Goal: Transaction & Acquisition: Purchase product/service

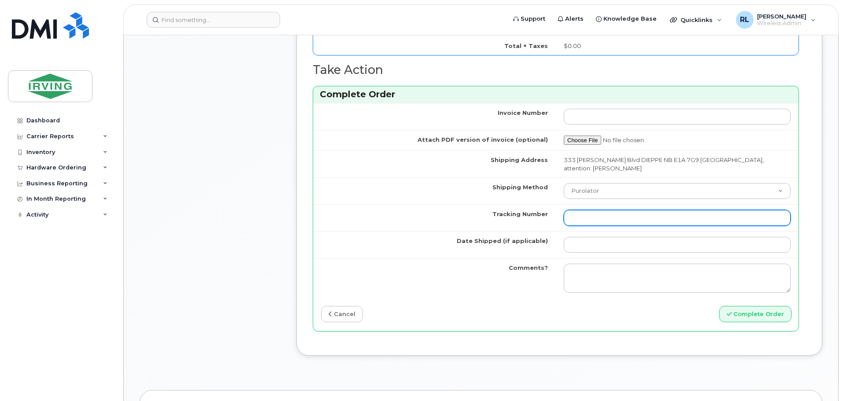
scroll to position [748, 0]
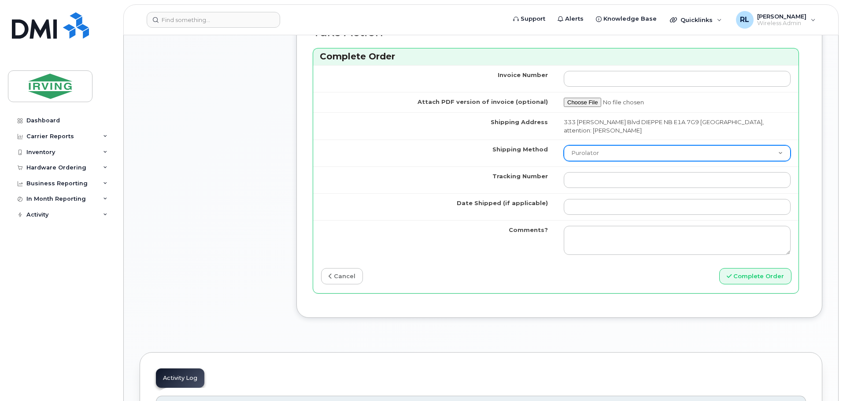
click at [560, 157] on select "Purolator UPS FedEx Canada Post Courier Other Drop Off Pick Up" at bounding box center [677, 153] width 227 height 16
click at [560, 145] on select "Purolator UPS FedEx Canada Post Courier Other Drop Off Pick Up" at bounding box center [677, 153] width 227 height 16
click at [560, 152] on select "Purolator UPS FedEx Canada Post Courier Other Drop Off Pick Up" at bounding box center [677, 153] width 227 height 16
select select "Purolator"
click at [560, 145] on select "Purolator UPS FedEx Canada Post Courier Other Drop Off Pick Up" at bounding box center [677, 153] width 227 height 16
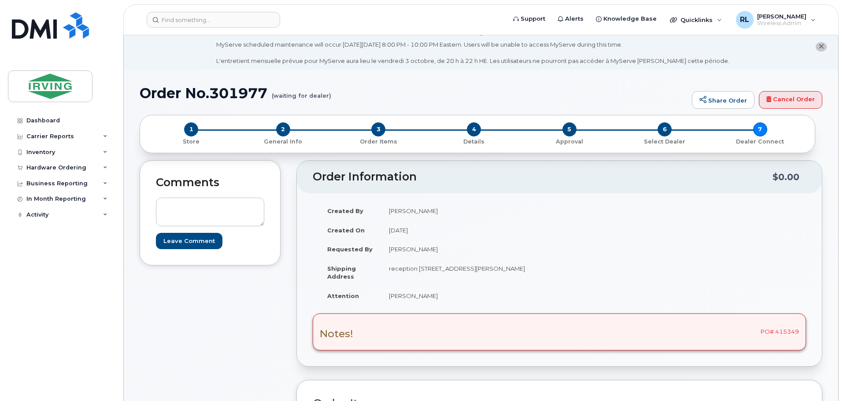
scroll to position [0, 0]
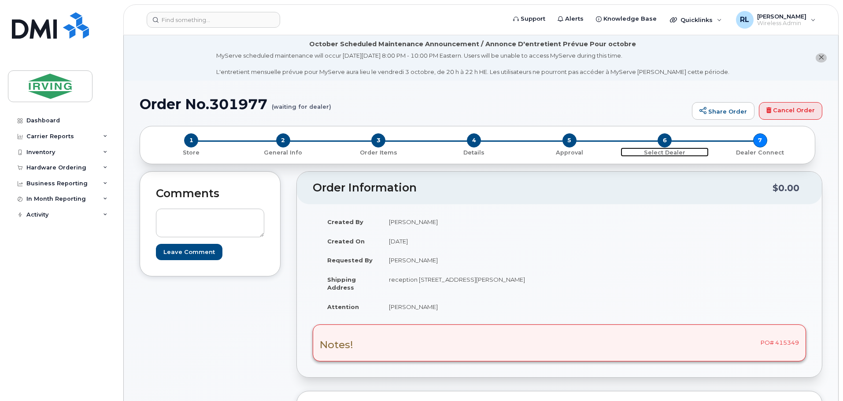
click at [560, 135] on span "6" at bounding box center [664, 140] width 14 height 14
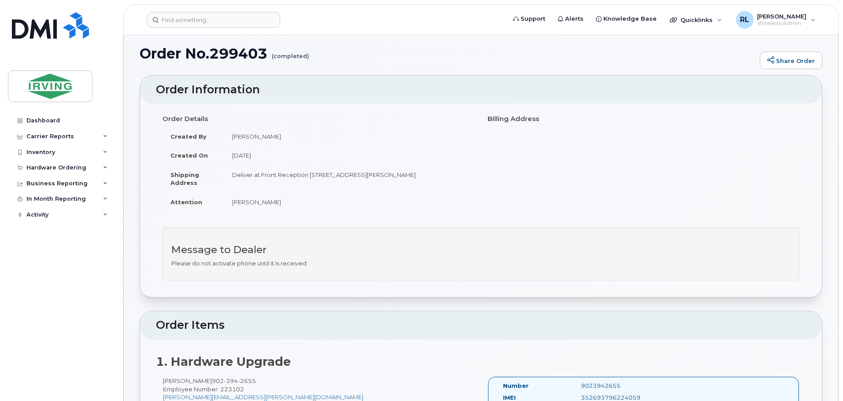
scroll to position [37, 0]
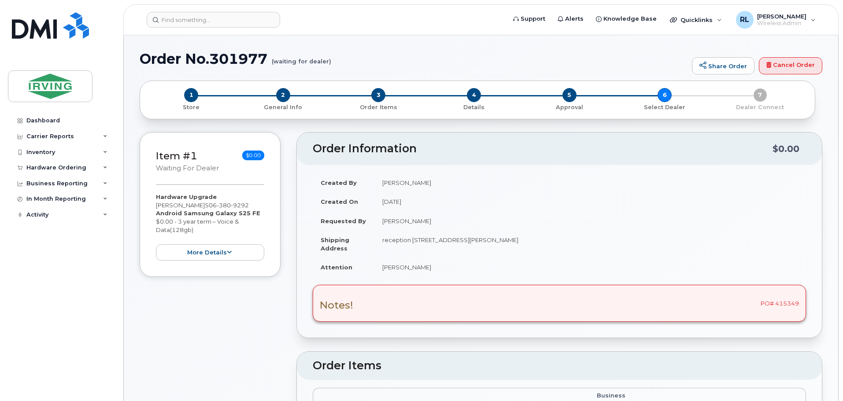
radio input "true"
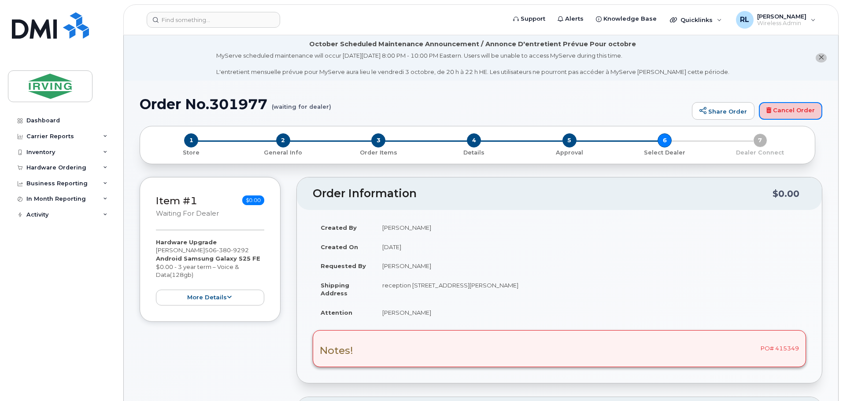
drag, startPoint x: 786, startPoint y: 107, endPoint x: 460, endPoint y: 28, distance: 335.8
click at [786, 107] on link "Cancel Order" at bounding box center [790, 111] width 63 height 18
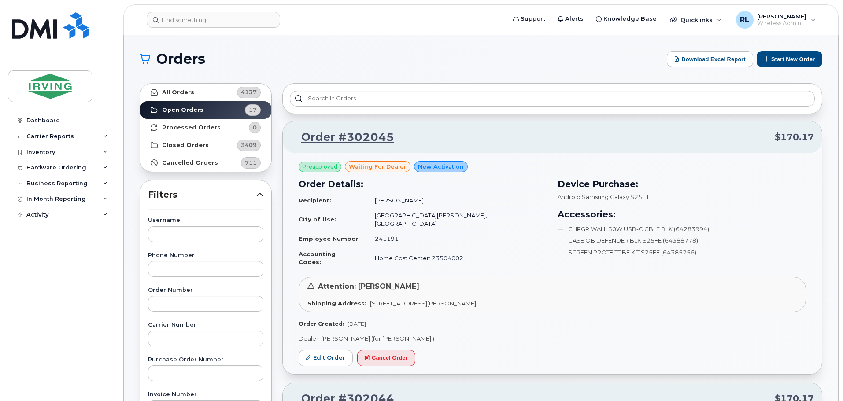
scroll to position [44, 0]
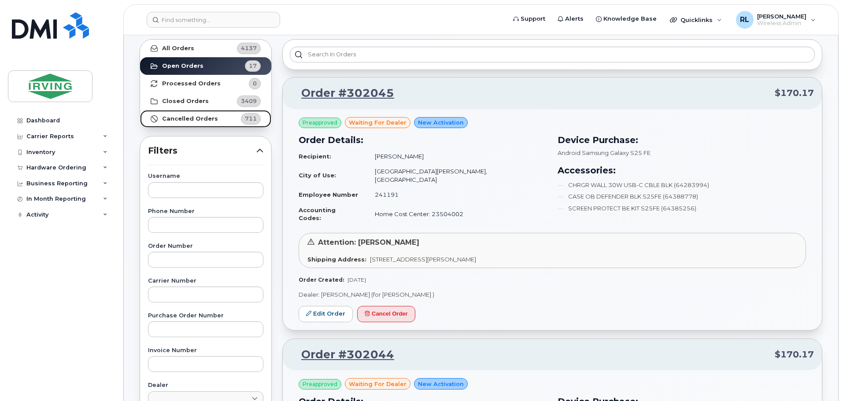
click at [186, 116] on strong "Cancelled Orders" at bounding box center [190, 118] width 56 height 7
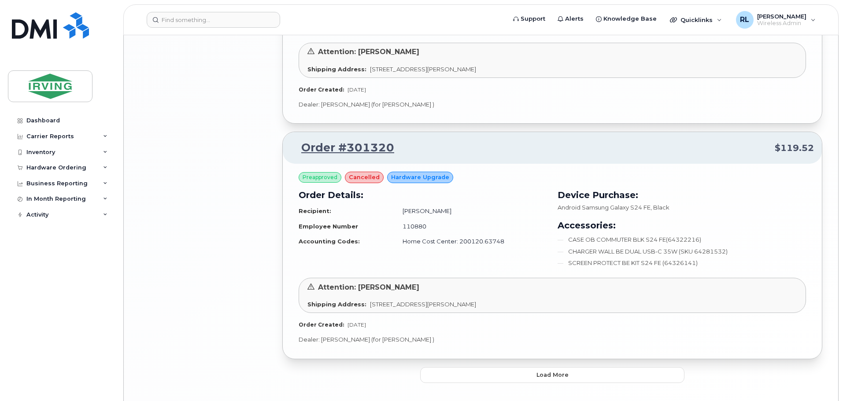
scroll to position [1578, 0]
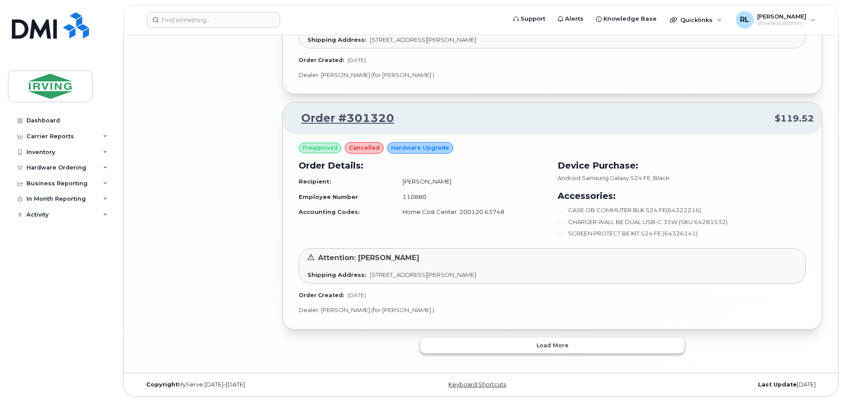
click at [582, 342] on button "Load more" at bounding box center [552, 346] width 264 height 16
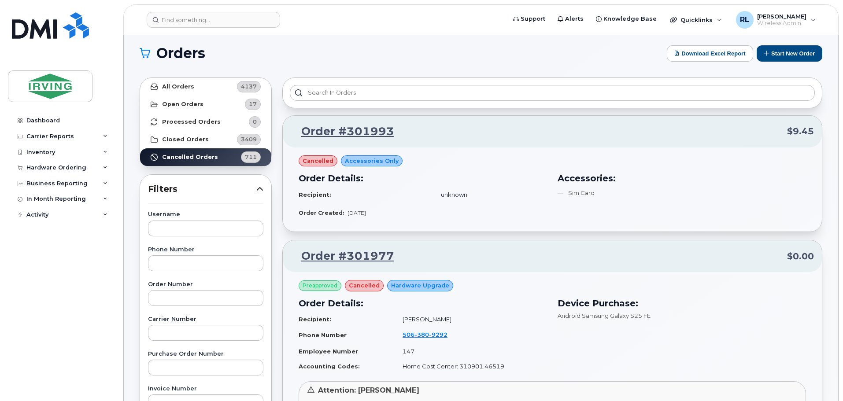
scroll to position [0, 0]
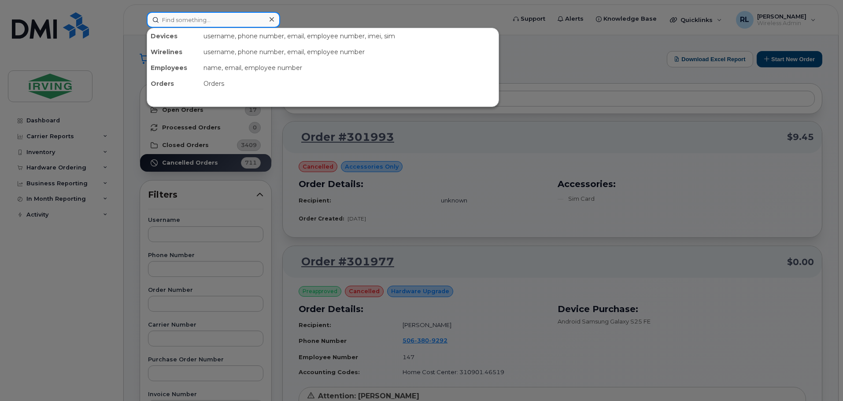
click at [180, 21] on input at bounding box center [213, 20] width 133 height 16
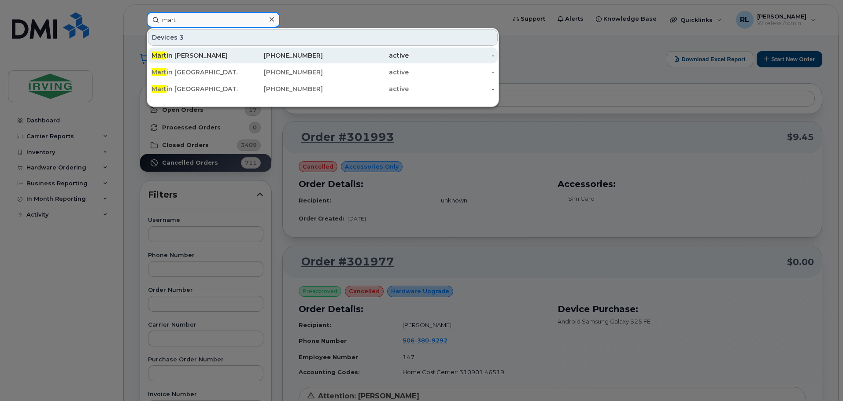
type input "mart"
click at [178, 51] on div "Mart in Richard" at bounding box center [194, 56] width 86 height 16
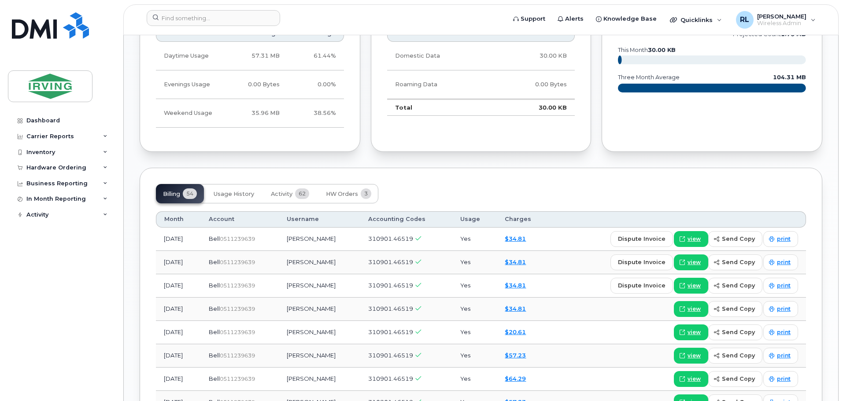
scroll to position [748, 0]
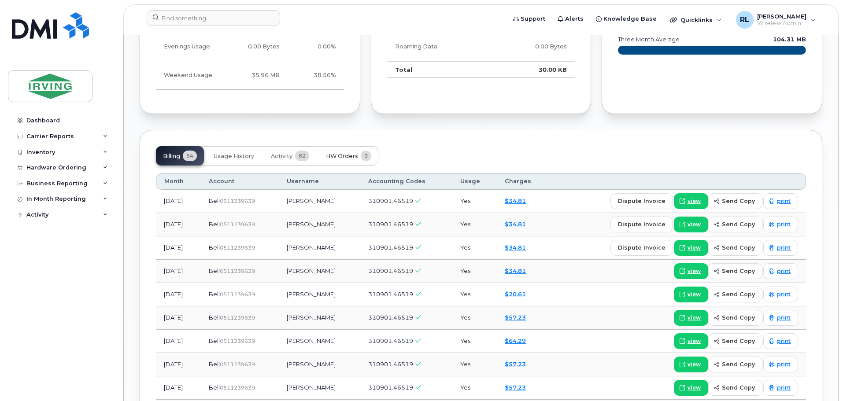
click at [363, 151] on span "3" at bounding box center [366, 156] width 11 height 11
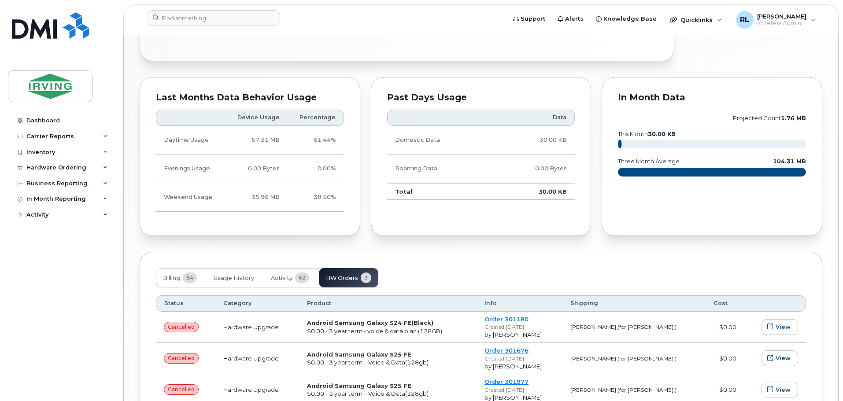
scroll to position [603, 0]
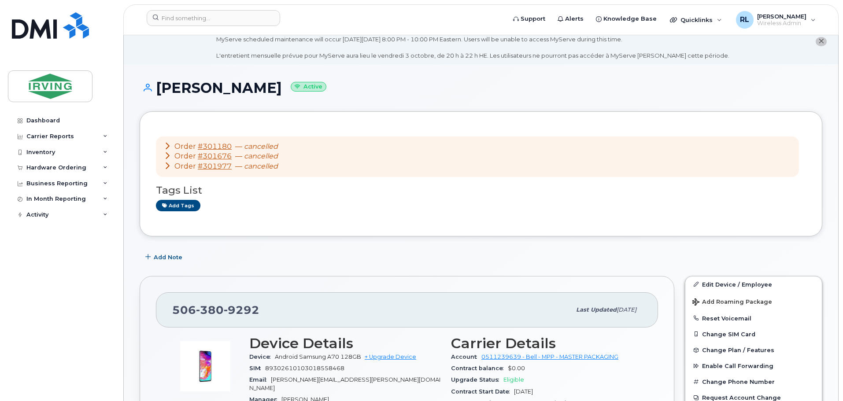
scroll to position [0, 0]
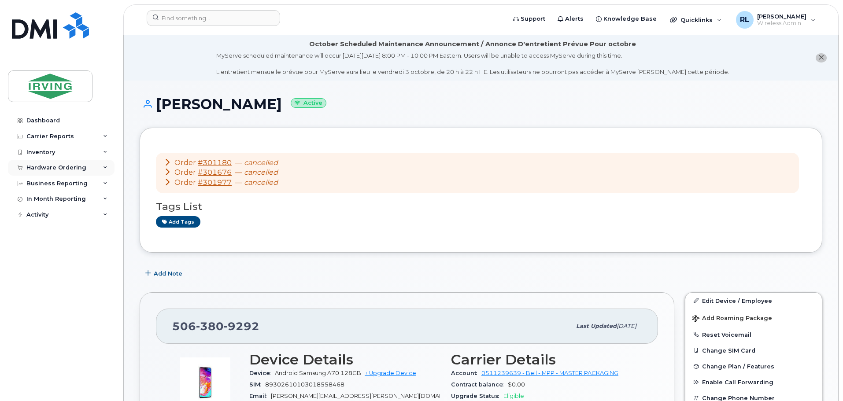
click at [82, 169] on div "Hardware Ordering" at bounding box center [56, 167] width 60 height 7
click at [49, 199] on div "Orders" at bounding box center [41, 201] width 22 height 8
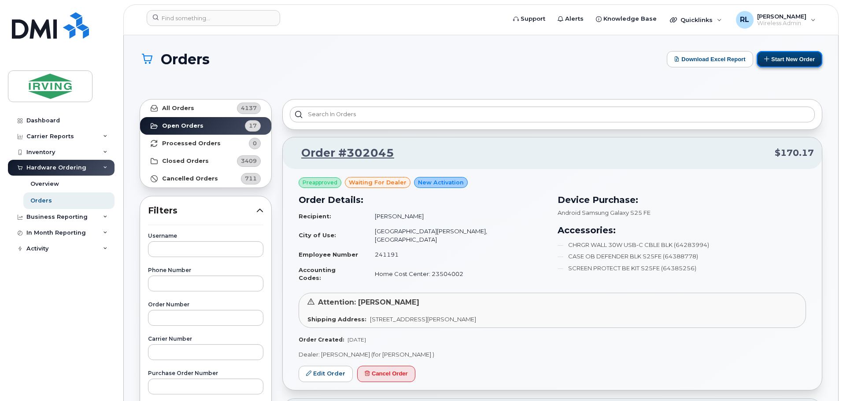
click at [778, 58] on button "Start New Order" at bounding box center [789, 59] width 66 height 16
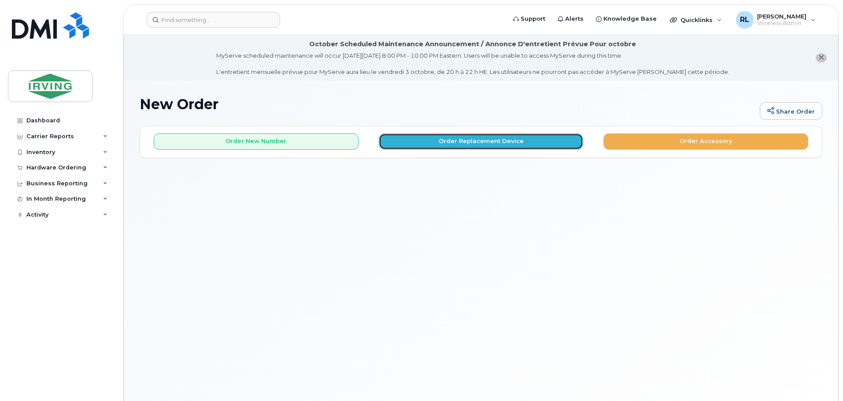
click at [497, 139] on button "Order Replacement Device" at bounding box center [481, 141] width 205 height 16
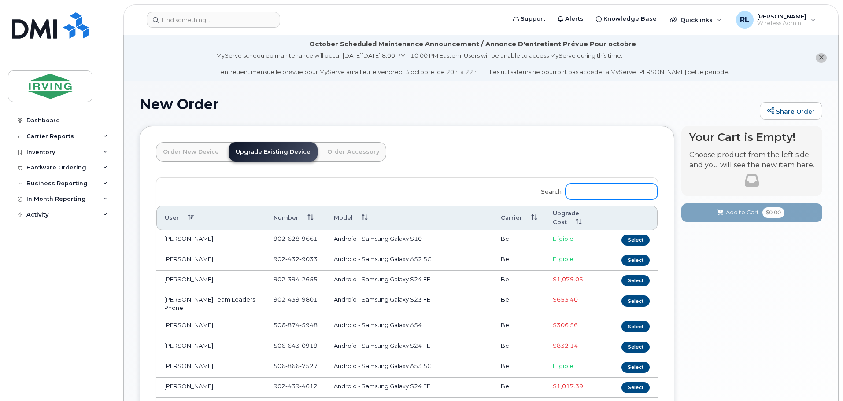
click at [590, 187] on input "Search:" at bounding box center [611, 192] width 92 height 16
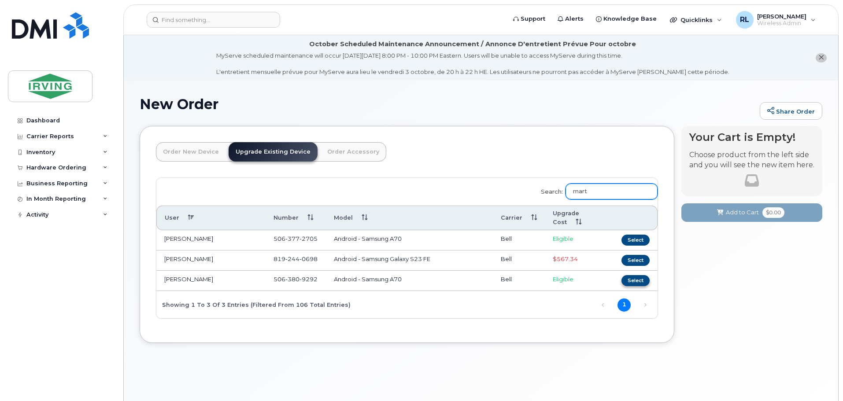
type input "mart"
click at [631, 278] on button "Select" at bounding box center [635, 280] width 28 height 11
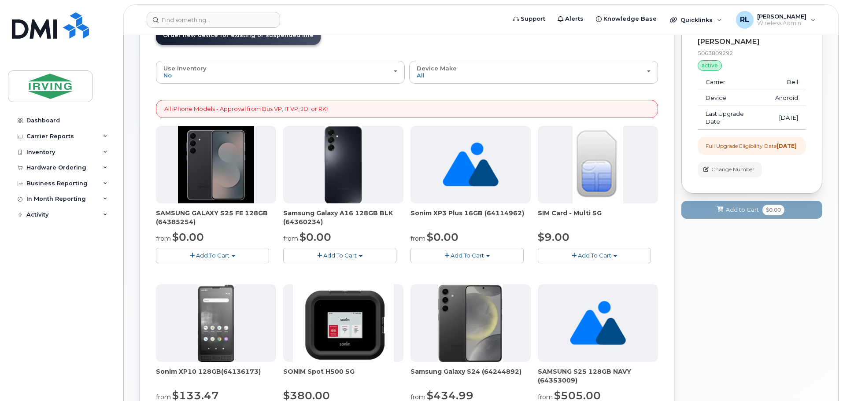
scroll to position [132, 0]
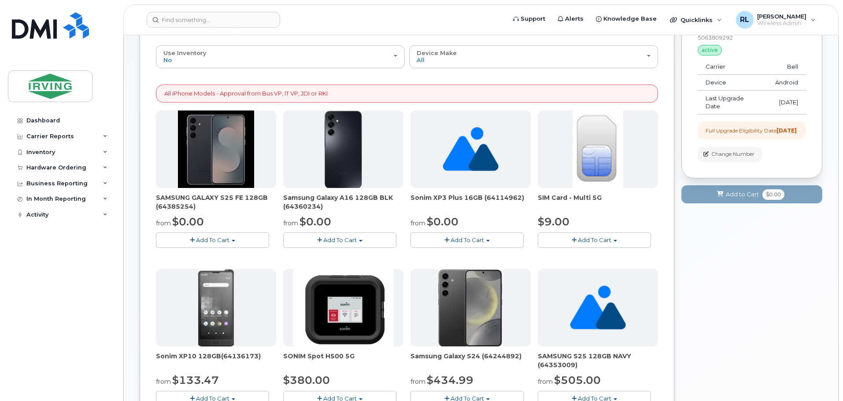
click at [227, 236] on span "Add To Cart" at bounding box center [212, 239] width 33 height 7
click at [230, 257] on link "$0.00 - 3 year term – Voice & Data(128gb)" at bounding box center [227, 256] width 139 height 11
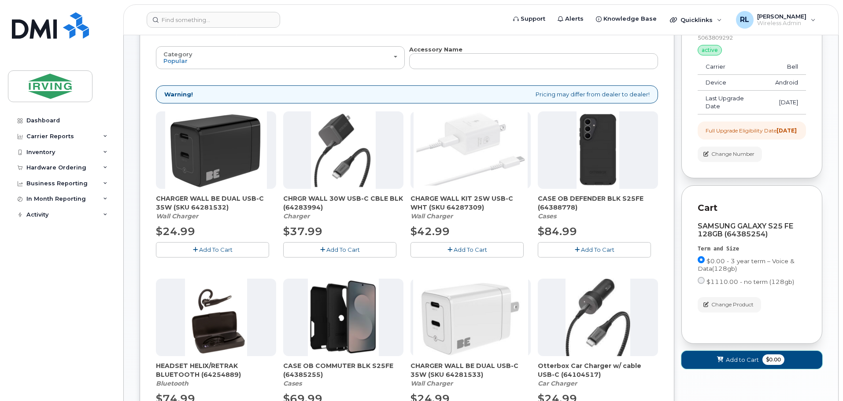
click at [733, 364] on span "Add to Cart" at bounding box center [742, 360] width 33 height 8
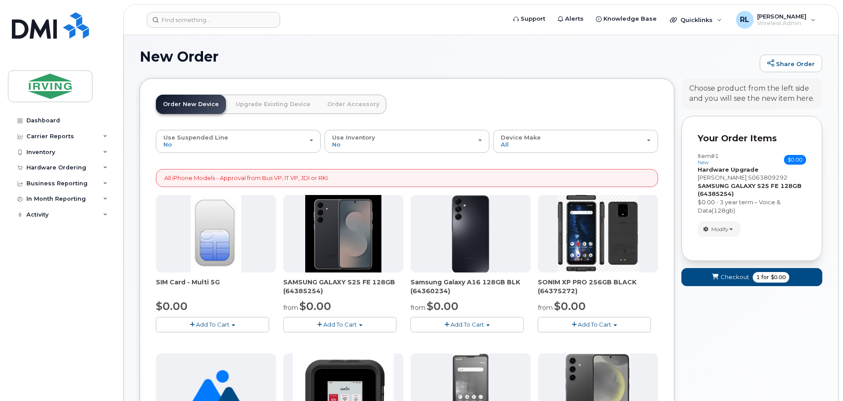
scroll to position [0, 0]
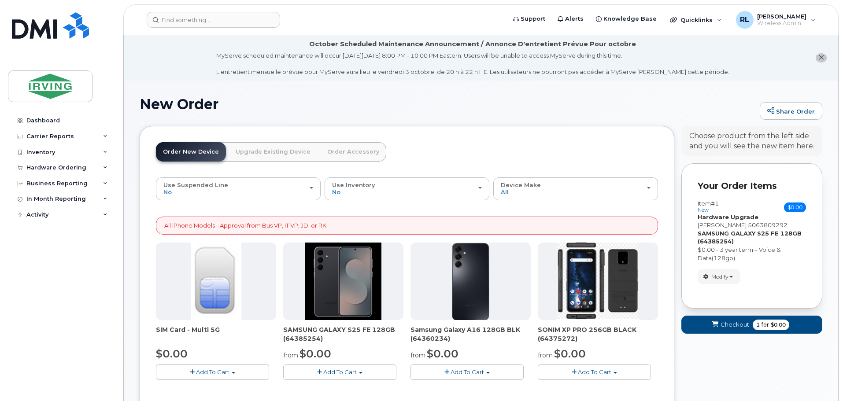
click at [732, 186] on p "Your Order Items" at bounding box center [751, 186] width 108 height 13
click at [731, 276] on span "button" at bounding box center [731, 277] width 4 height 2
click at [759, 267] on div "Item #1 new $0.00 Accessories Only SIM Only Activation New Activation Hardware …" at bounding box center [751, 242] width 108 height 84
click at [787, 206] on span "$0.00" at bounding box center [795, 208] width 22 height 10
click at [731, 321] on span "Checkout" at bounding box center [734, 325] width 29 height 8
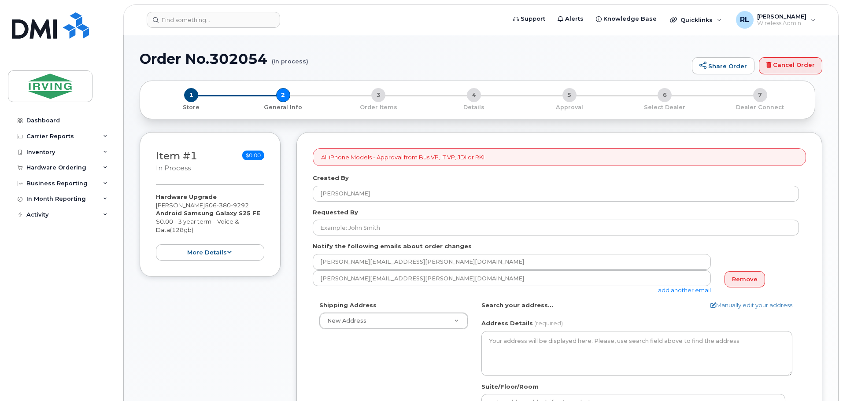
select select
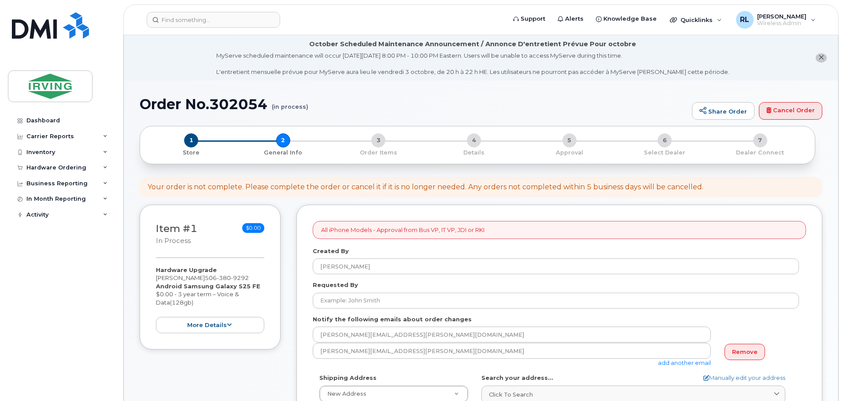
click at [821, 56] on icon "close notification" at bounding box center [821, 58] width 6 height 6
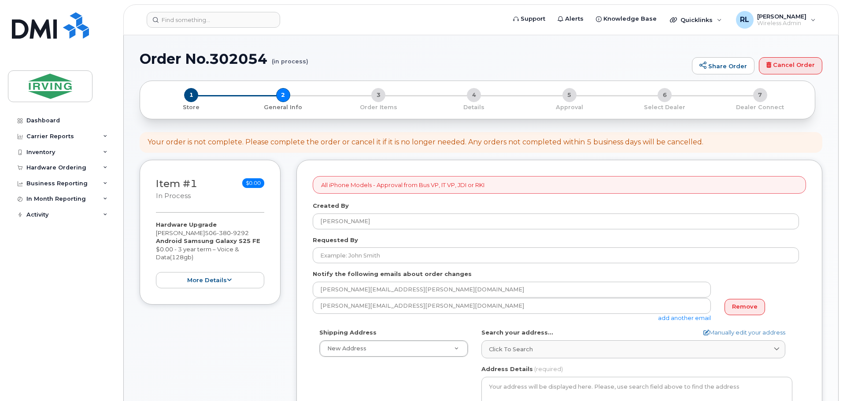
scroll to position [44, 0]
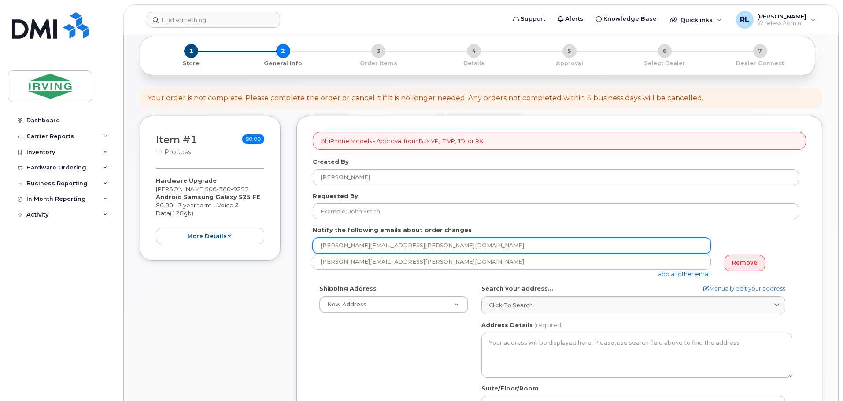
drag, startPoint x: 453, startPoint y: 250, endPoint x: 304, endPoint y: 261, distance: 149.7
click at [304, 261] on div "All iPhone Models - Approval from Bus VP, IT VP, JDI or RKI Created By [PERSON_…" at bounding box center [559, 368] width 526 height 505
type input "d"
type input "r"
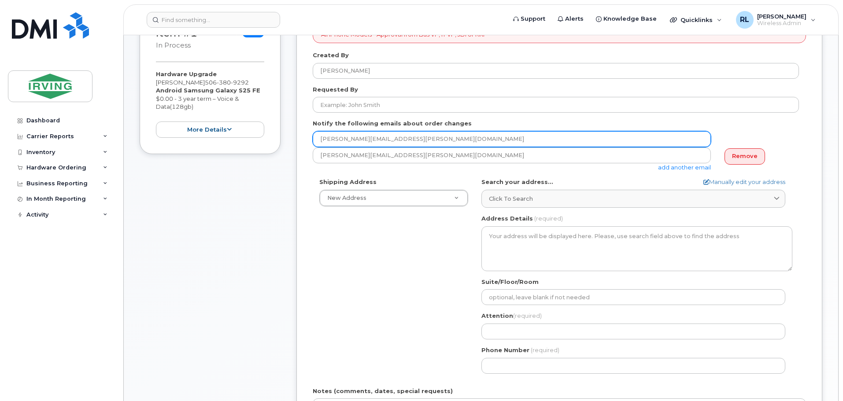
scroll to position [176, 0]
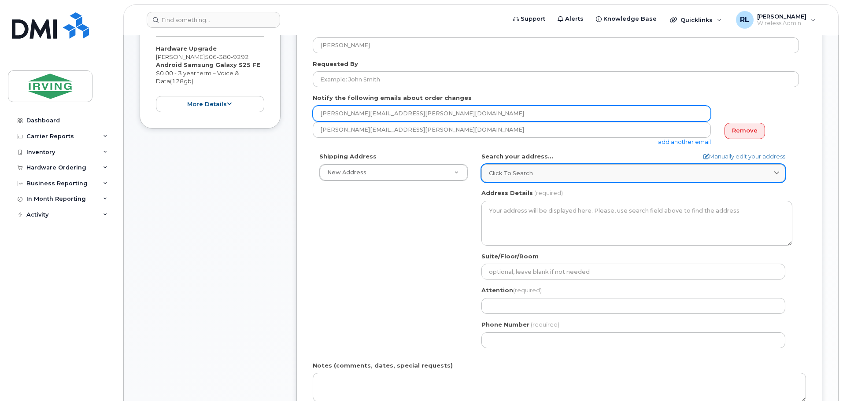
type input "leblanc.renelle@masterpackaging.com"
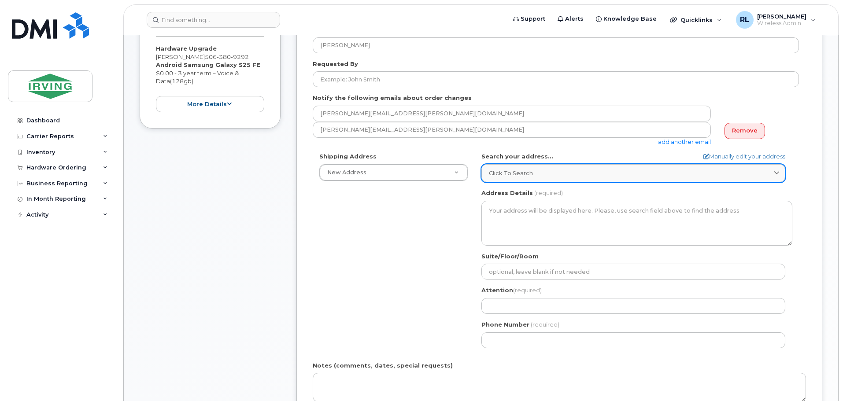
click at [531, 177] on span "Click to search" at bounding box center [511, 173] width 44 height 8
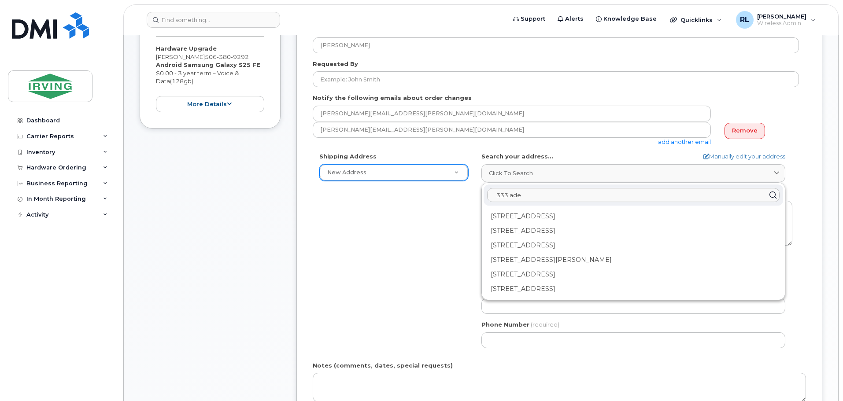
type input "333 ade"
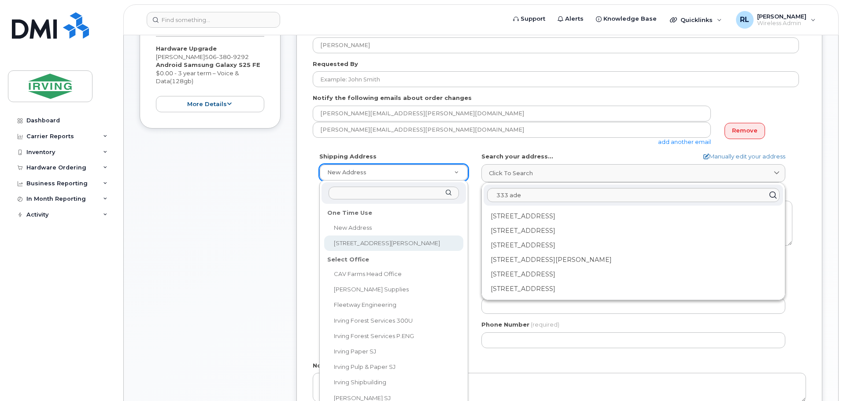
select select "333 Adélard-Savoie Blvd"
type textarea "333 Adélard-Savoie Blvd DIEPPE NB E1A 7G9 CANADA"
type input "reception"
type input "[PERSON_NAME]"
type input "5068595694"
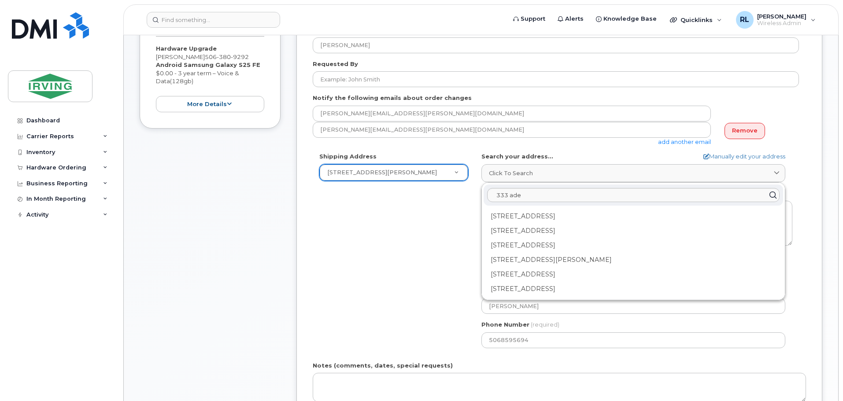
click at [449, 218] on div "Shipping Address 333 Adélard-Savoie Blvd New Address 333 Adélard-Savoie Blvd CA…" at bounding box center [556, 253] width 486 height 202
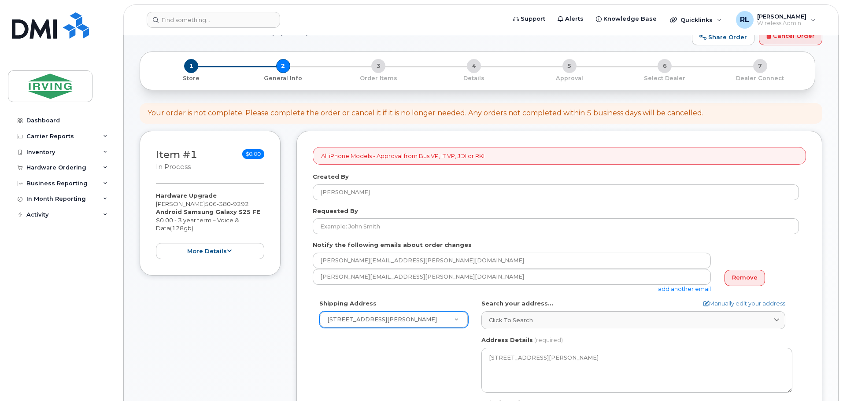
scroll to position [44, 0]
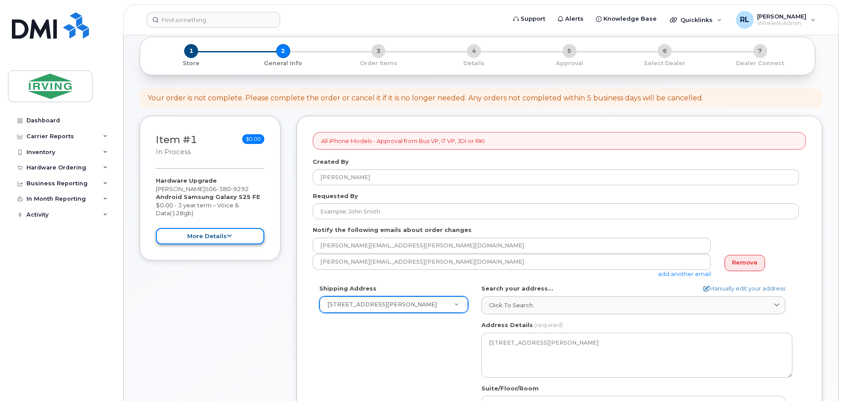
click at [227, 236] on icon at bounding box center [229, 236] width 5 height 6
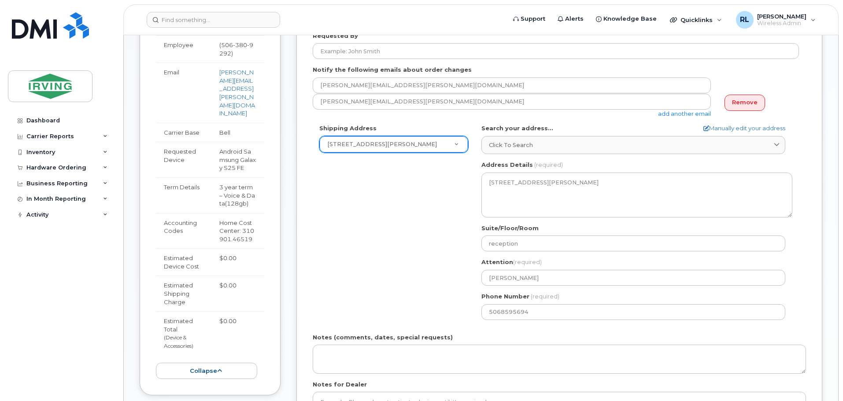
scroll to position [220, 0]
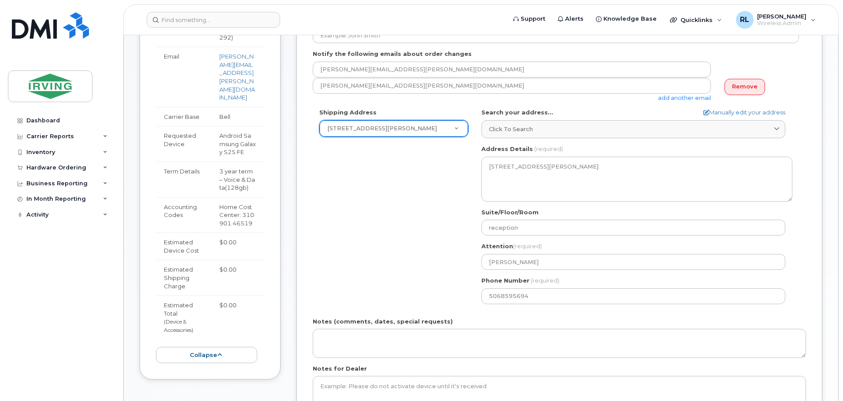
drag, startPoint x: 232, startPoint y: 225, endPoint x: 245, endPoint y: 210, distance: 20.6
click at [245, 210] on div "Home Cost Center: 310901.46519" at bounding box center [237, 215] width 37 height 25
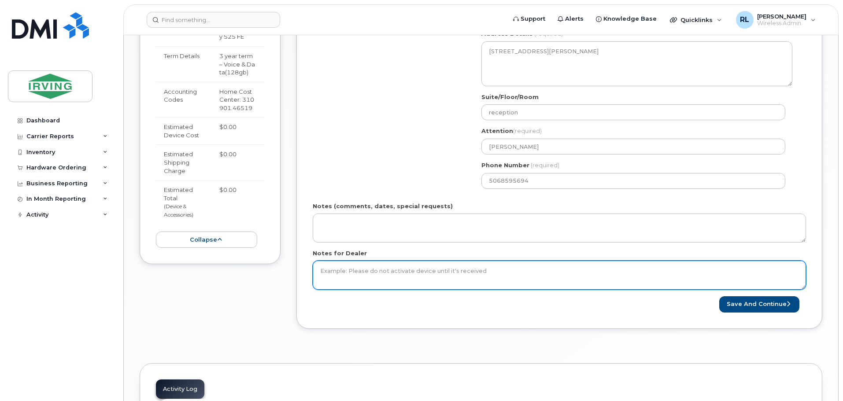
scroll to position [352, 0]
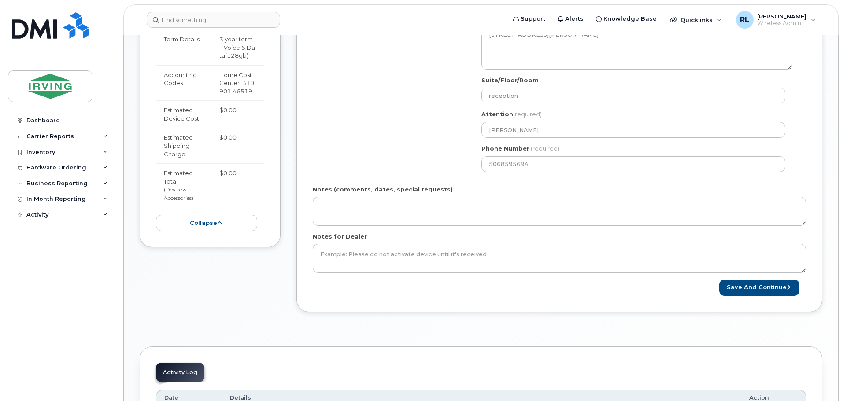
click at [354, 143] on div "Shipping Address 333 Adélard-Savoie Blvd New Address 333 Adélard-Savoie Blvd CA…" at bounding box center [556, 77] width 486 height 202
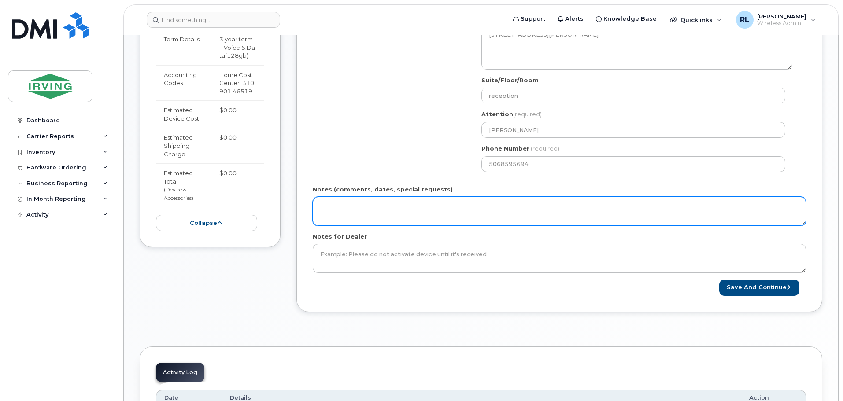
click at [370, 210] on textarea "Notes (comments, dates, special requests)" at bounding box center [559, 211] width 493 height 29
type textarea "PO#415349"
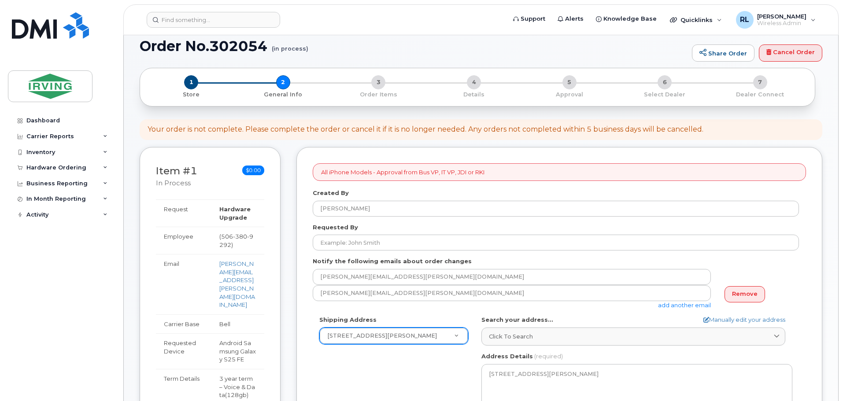
scroll to position [0, 0]
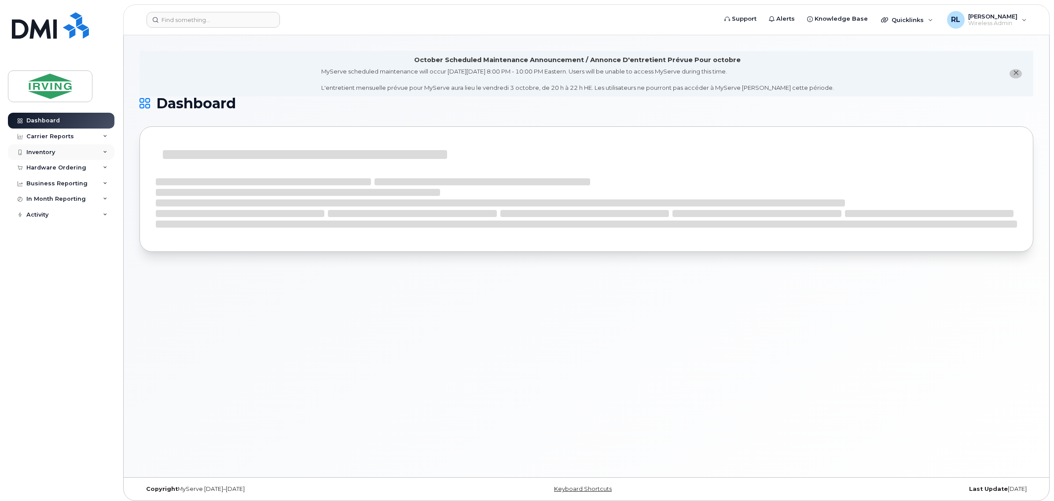
click at [104, 153] on icon at bounding box center [105, 152] width 4 height 4
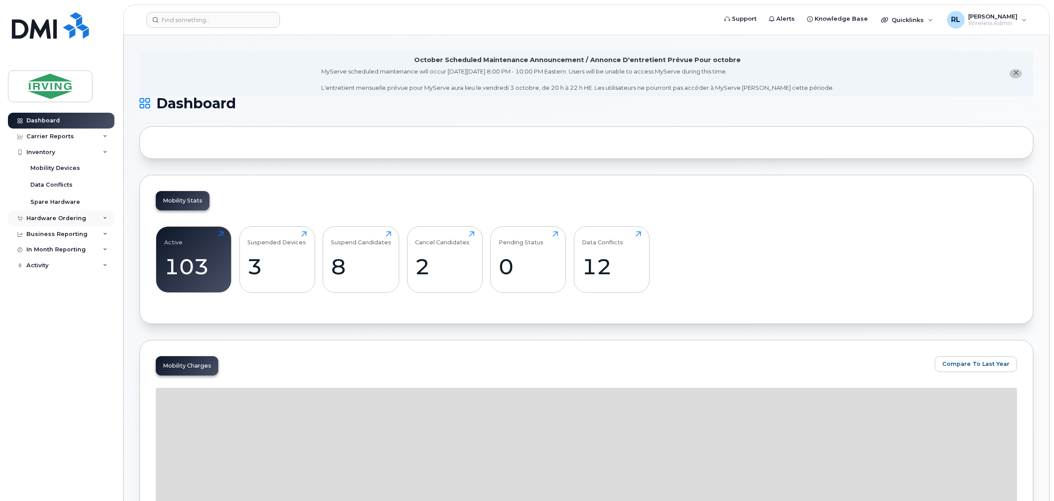
click at [86, 220] on div "Hardware Ordering" at bounding box center [61, 218] width 107 height 16
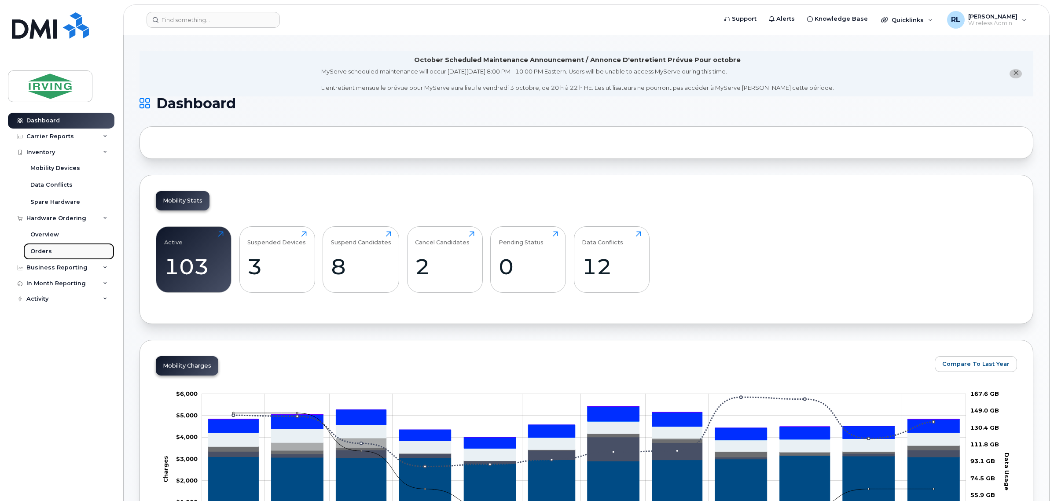
click at [60, 245] on link "Orders" at bounding box center [68, 251] width 91 height 17
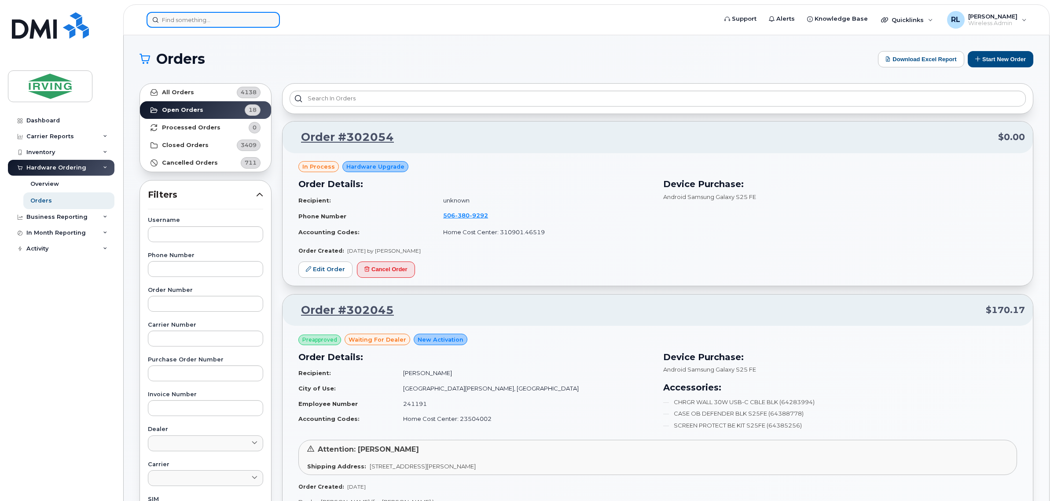
click at [184, 19] on input at bounding box center [213, 20] width 133 height 16
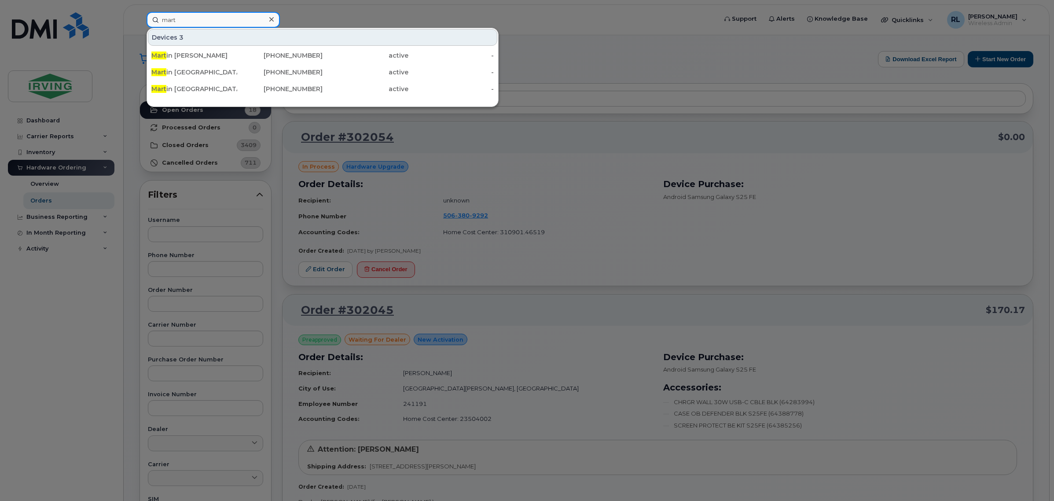
type input "mart"
click at [195, 47] on div "Mart in Richard 506-380-9292 active - Mart in Cormier 506-377-2705 active - Mar…" at bounding box center [322, 72] width 351 height 51
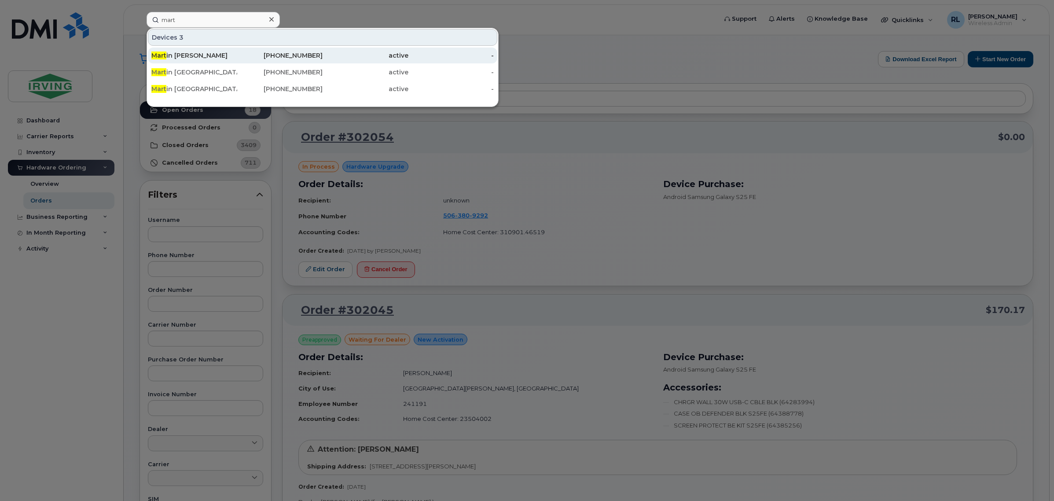
click at [196, 51] on div "Mart in Richard" at bounding box center [194, 55] width 86 height 9
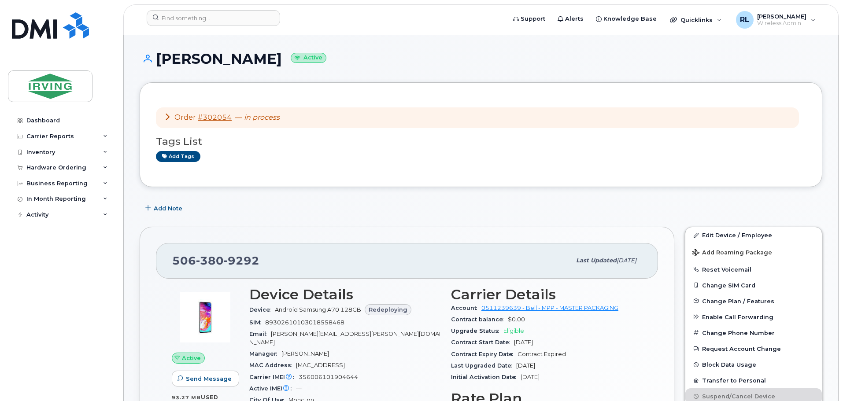
click at [167, 116] on icon at bounding box center [167, 116] width 7 height 7
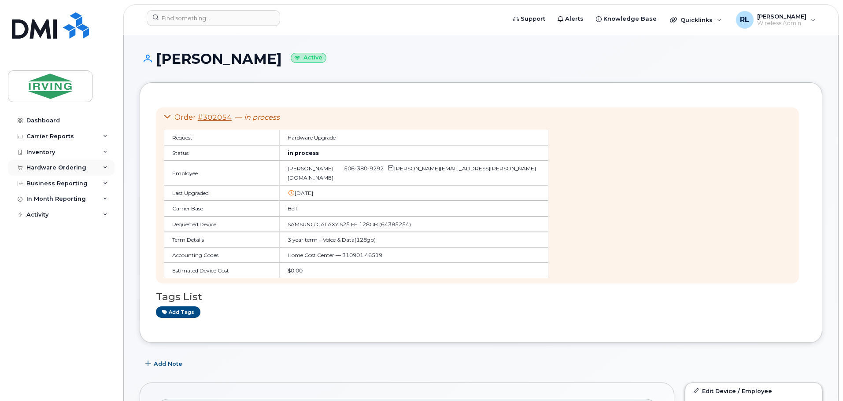
click at [88, 164] on div "Hardware Ordering" at bounding box center [61, 168] width 107 height 16
click at [59, 202] on link "Orders" at bounding box center [68, 200] width 91 height 17
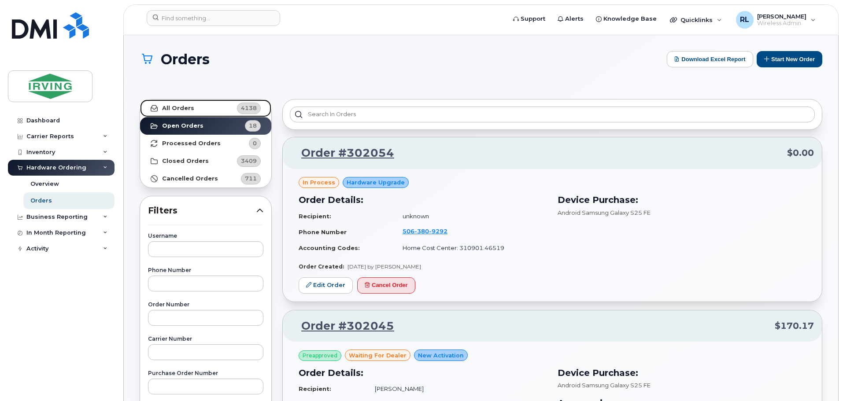
click at [178, 108] on strong "All Orders" at bounding box center [178, 108] width 32 height 7
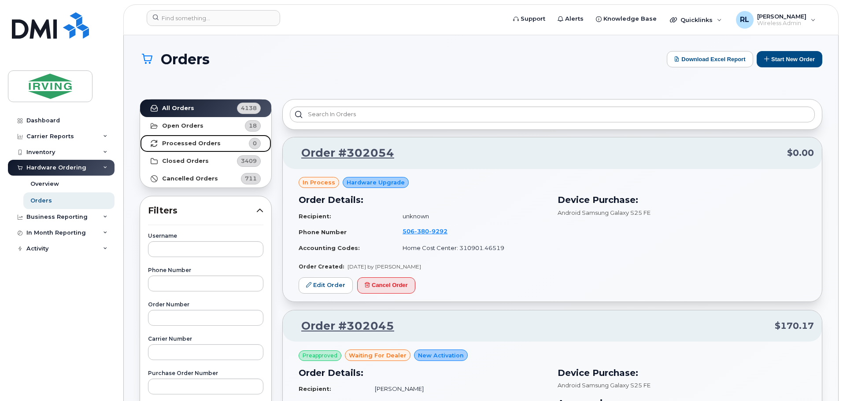
click at [189, 142] on strong "Processed Orders" at bounding box center [191, 143] width 59 height 7
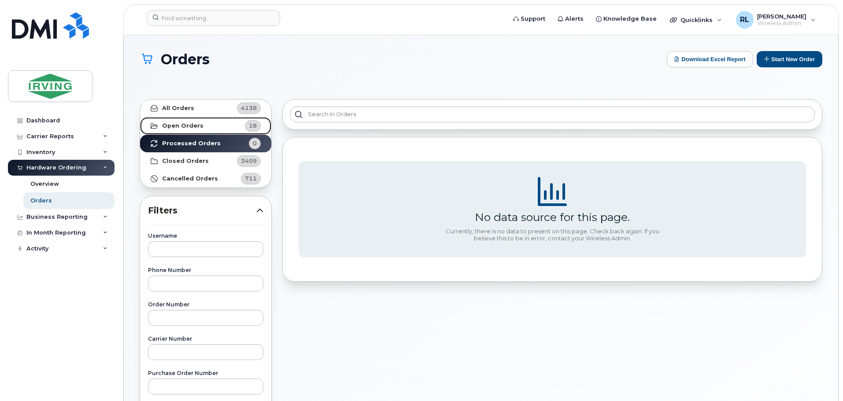
click at [192, 125] on strong "Open Orders" at bounding box center [182, 125] width 41 height 7
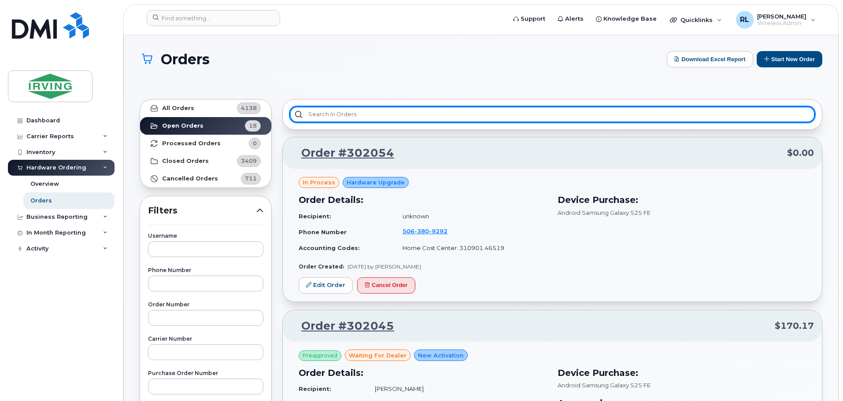
click at [433, 113] on input "text" at bounding box center [552, 115] width 525 height 16
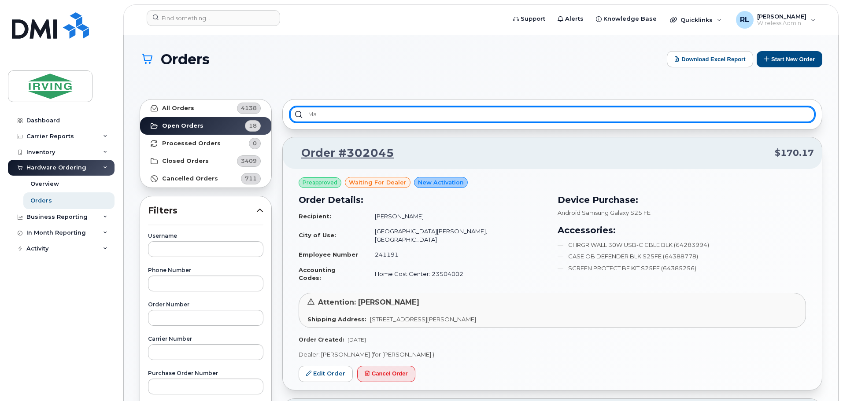
type input "m"
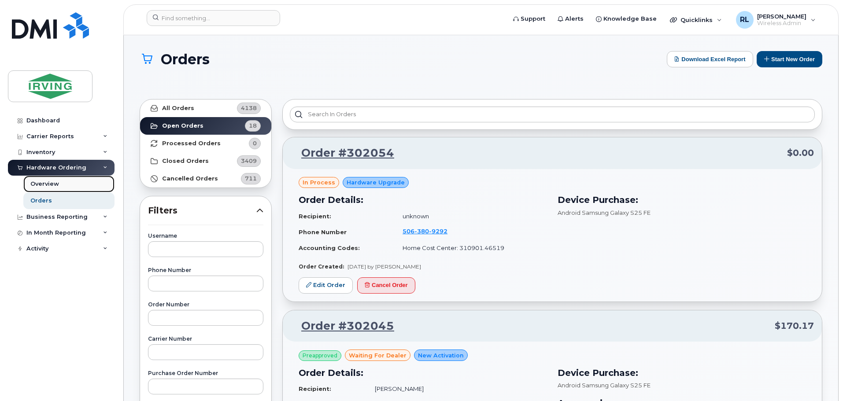
click at [72, 181] on link "Overview" at bounding box center [68, 184] width 91 height 17
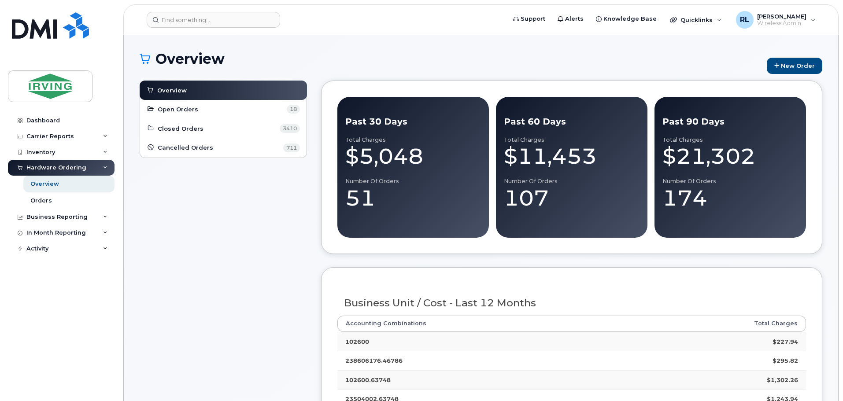
click at [178, 109] on span "Open Orders" at bounding box center [178, 109] width 41 height 8
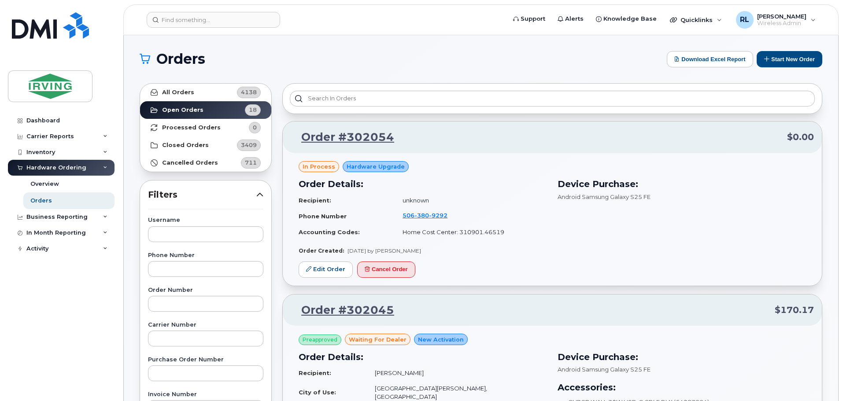
scroll to position [44, 0]
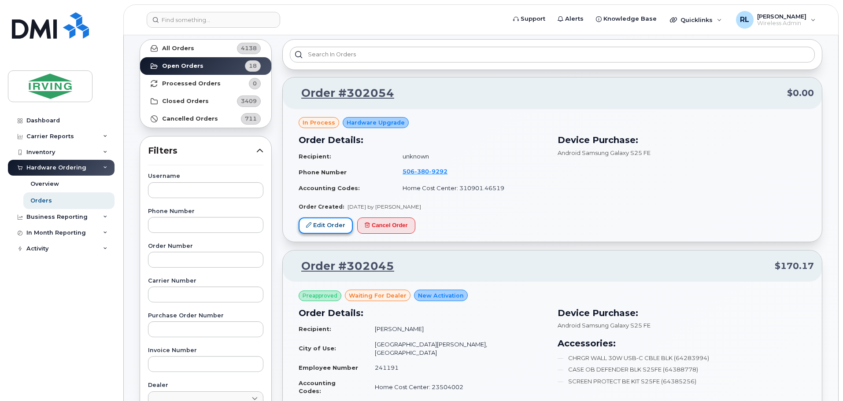
click at [326, 229] on link "Edit Order" at bounding box center [325, 225] width 54 height 16
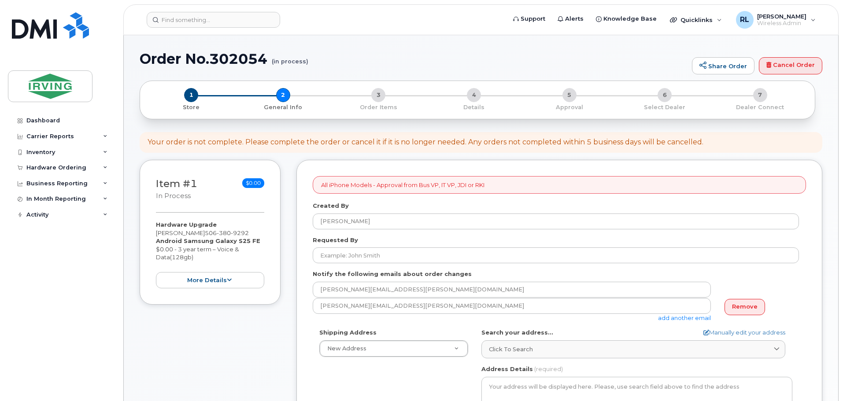
select select
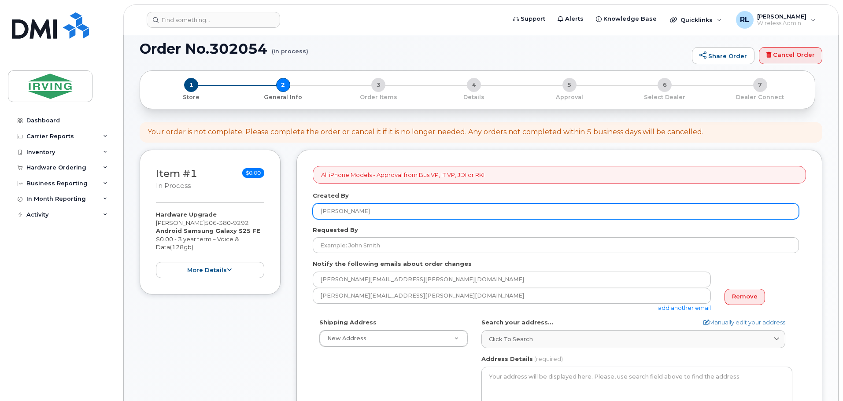
scroll to position [44, 0]
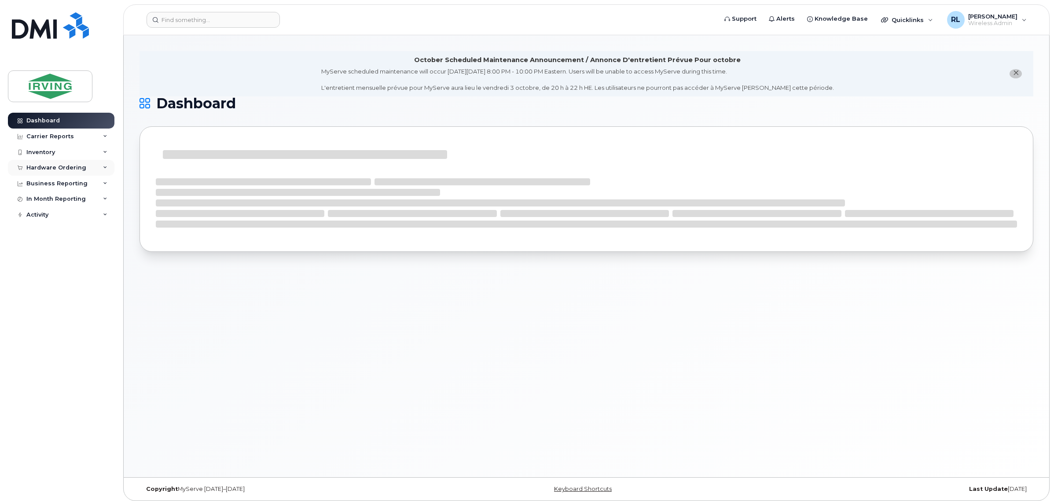
click at [82, 162] on div "Hardware Ordering" at bounding box center [61, 168] width 107 height 16
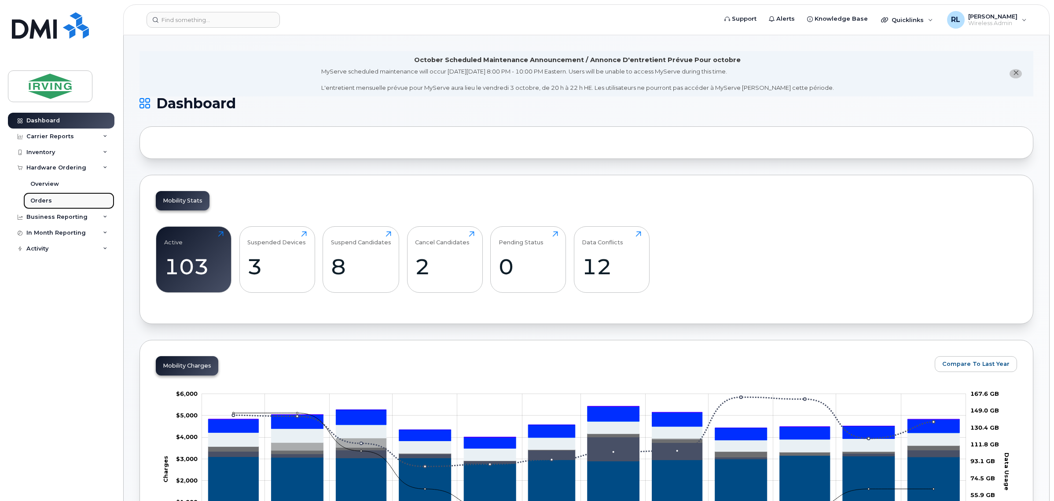
click at [46, 195] on link "Orders" at bounding box center [68, 200] width 91 height 17
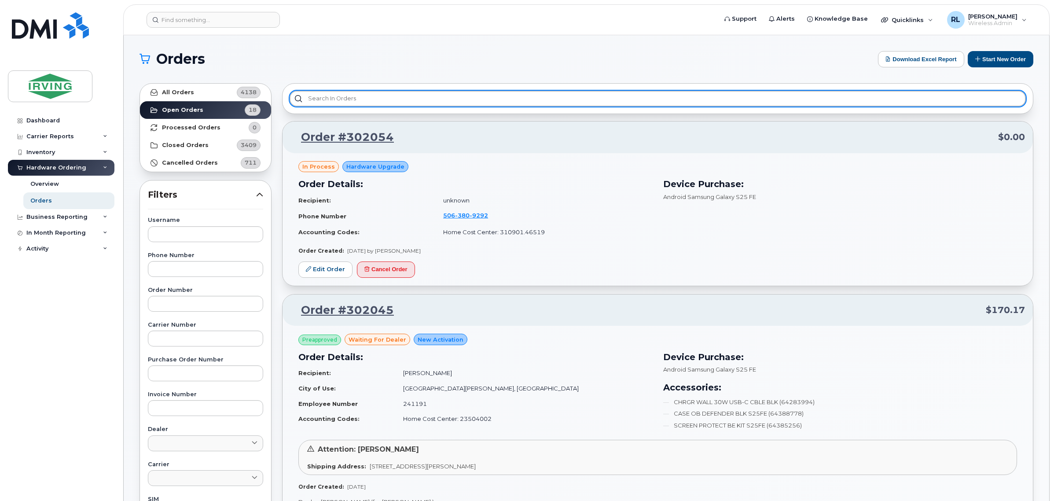
click at [500, 97] on input "text" at bounding box center [658, 99] width 737 height 16
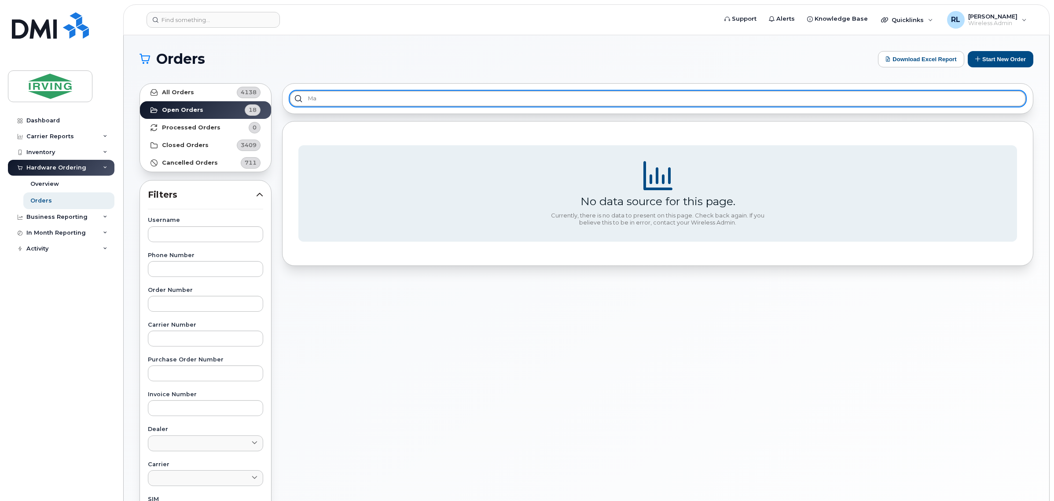
type input "m"
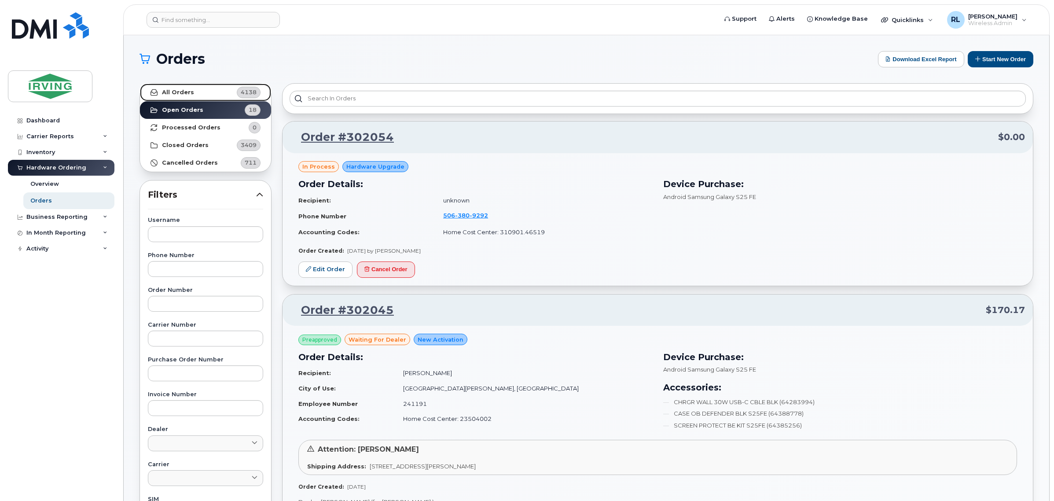
click at [198, 89] on link "All Orders 4138" at bounding box center [205, 93] width 131 height 18
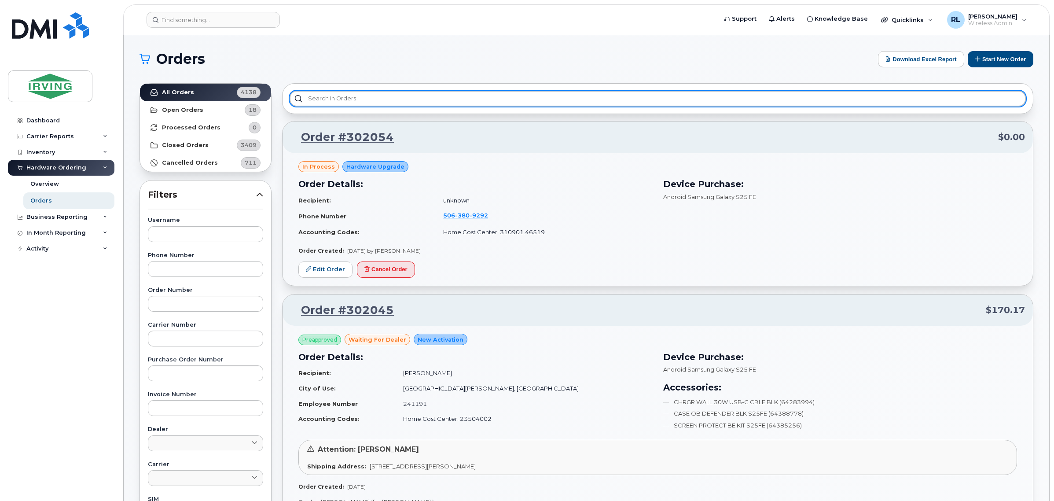
click at [519, 97] on input "text" at bounding box center [658, 99] width 737 height 16
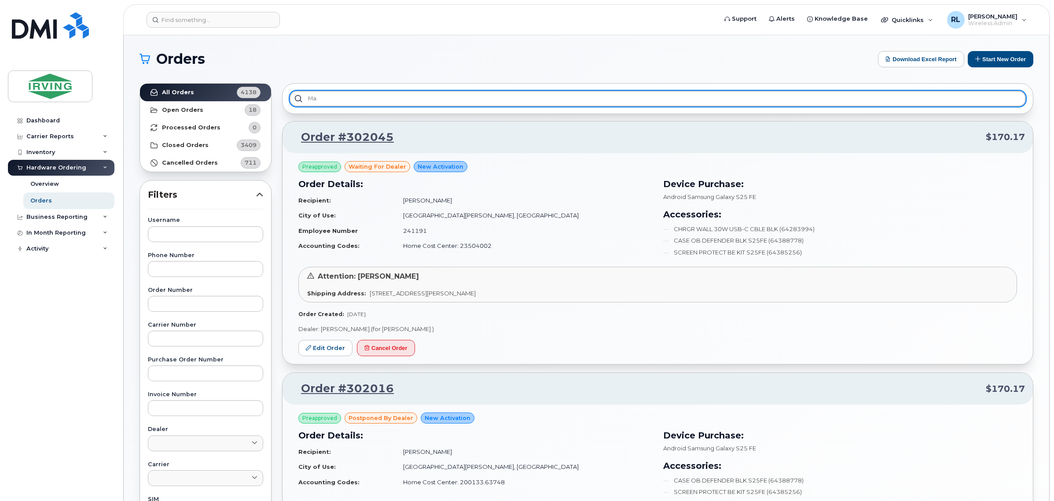
type input "m"
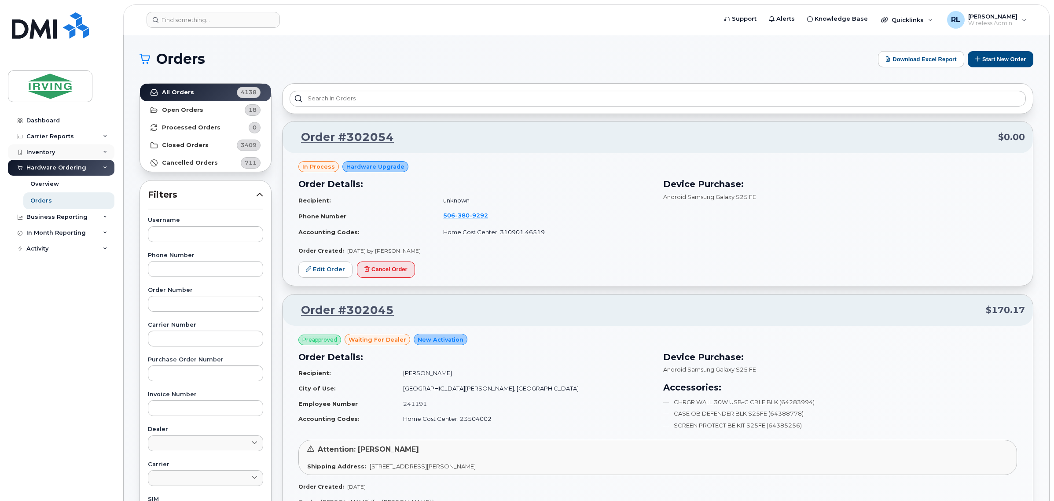
click at [74, 151] on div "Inventory" at bounding box center [61, 152] width 107 height 16
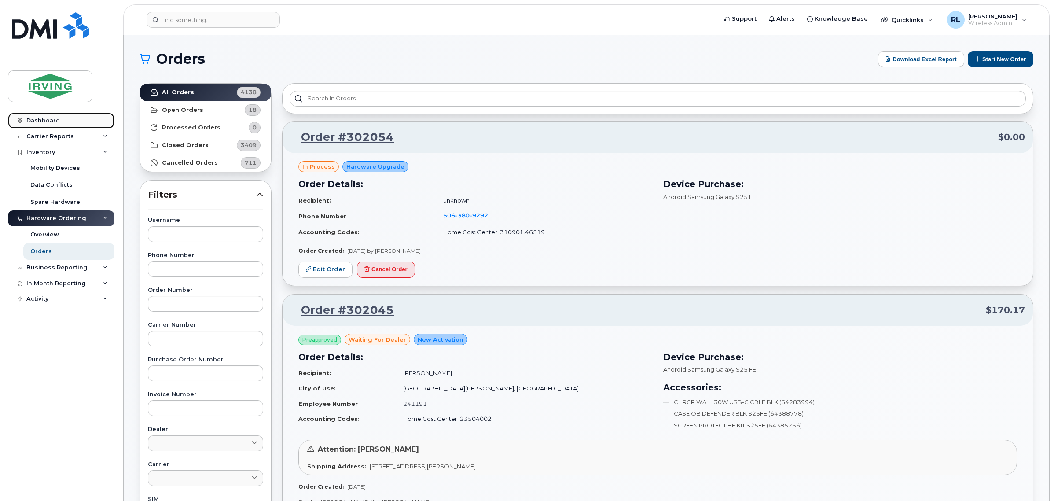
click at [48, 119] on div "Dashboard" at bounding box center [42, 120] width 33 height 7
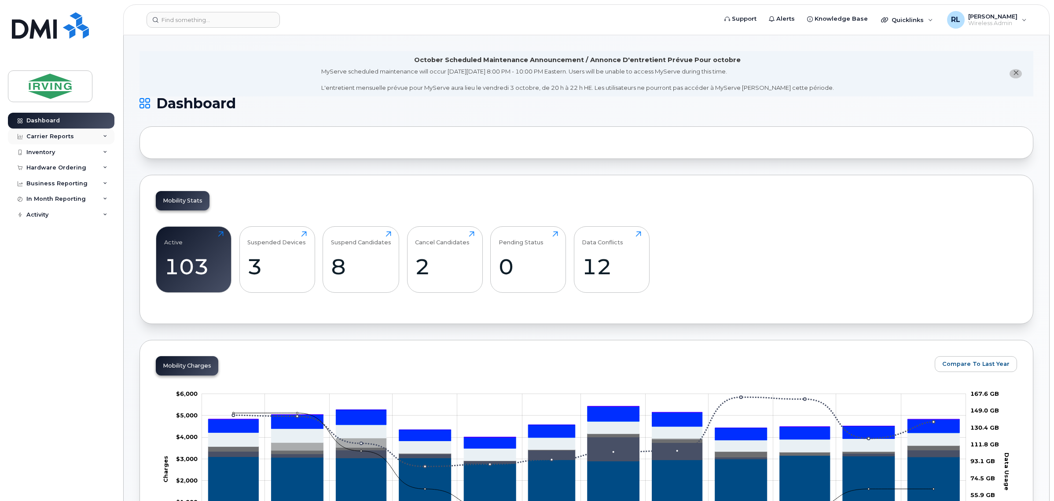
click at [56, 141] on div "Carrier Reports" at bounding box center [61, 137] width 107 height 16
click at [69, 139] on div "Carrier Reports" at bounding box center [50, 136] width 48 height 7
click at [85, 166] on div "Hardware Ordering" at bounding box center [61, 168] width 107 height 16
click at [46, 182] on div "Overview" at bounding box center [44, 184] width 29 height 8
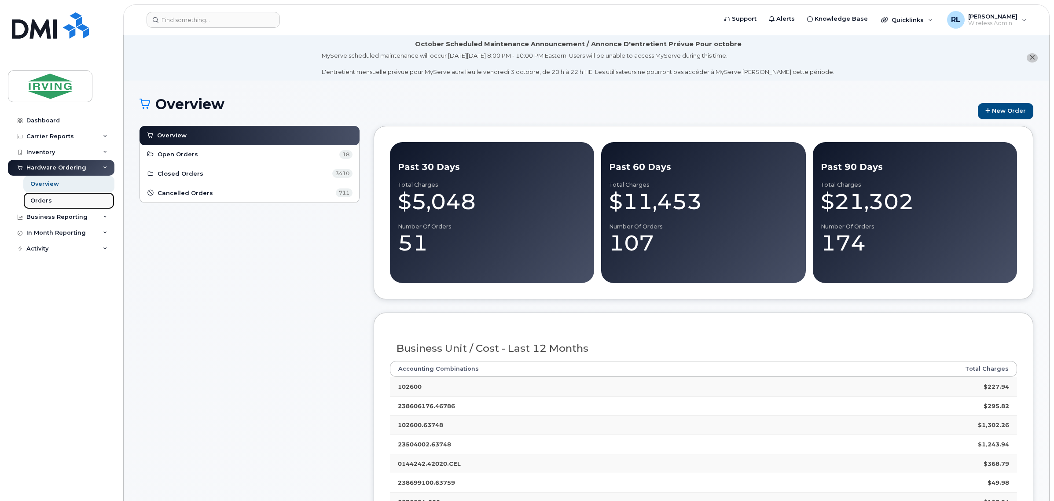
click at [52, 199] on link "Orders" at bounding box center [68, 200] width 91 height 17
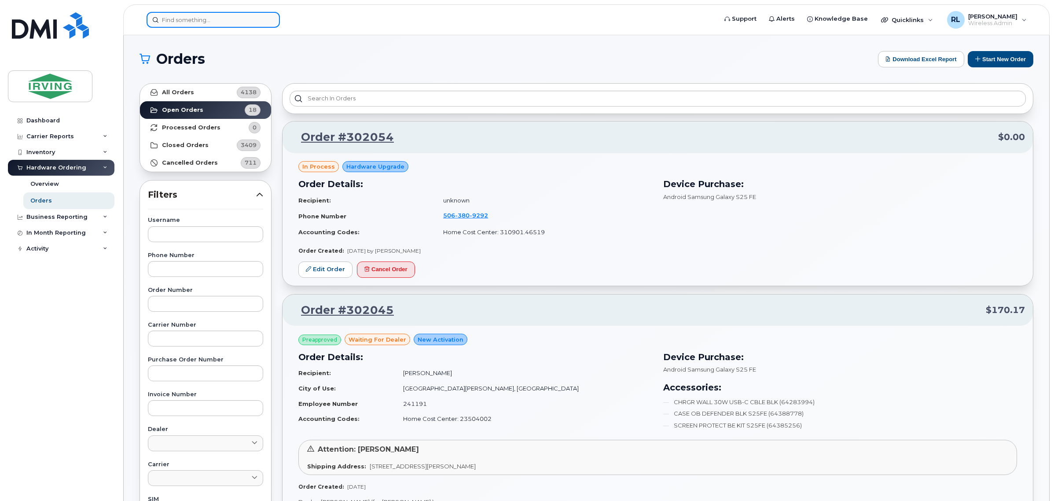
click at [185, 16] on input at bounding box center [213, 20] width 133 height 16
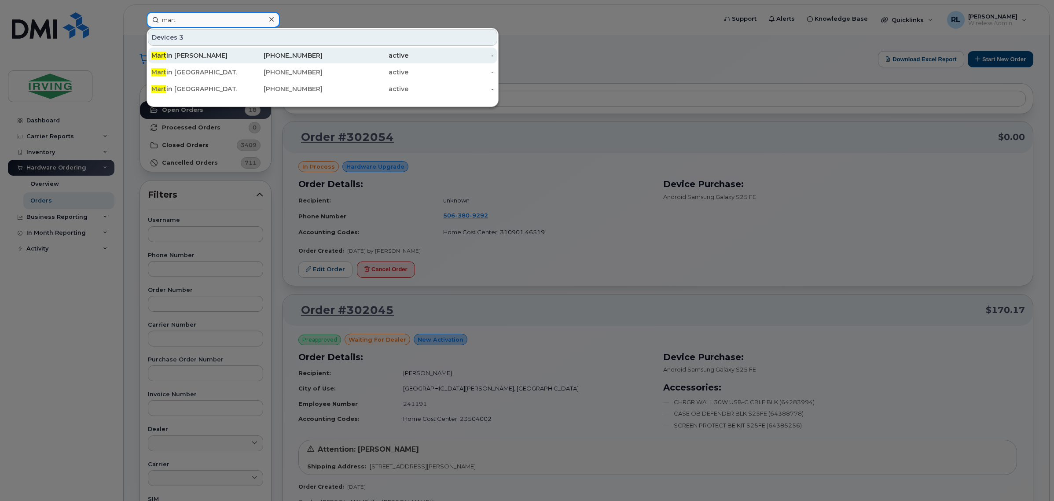
type input "mart"
click at [208, 52] on div "Mart in Richard" at bounding box center [194, 55] width 86 height 9
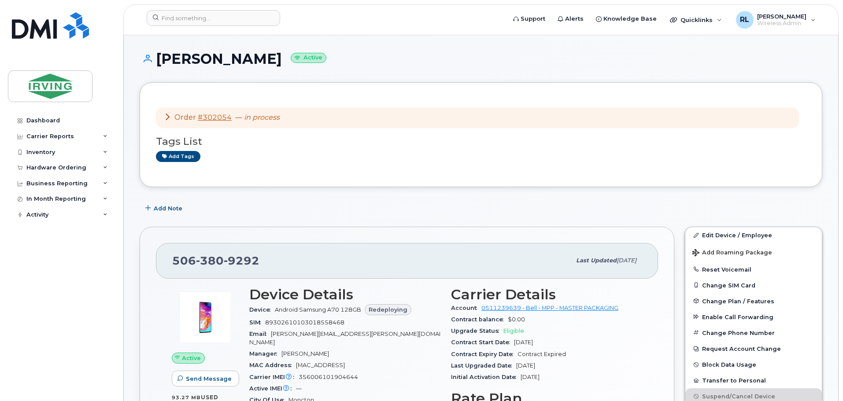
click at [169, 118] on icon at bounding box center [167, 116] width 7 height 7
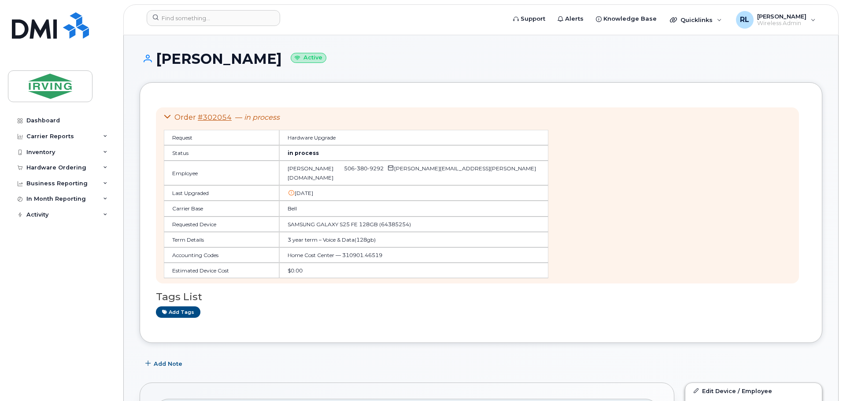
click at [171, 113] on div "Order #302054 — in process" at bounding box center [356, 118] width 384 height 10
click at [66, 125] on link "Dashboard" at bounding box center [61, 121] width 107 height 16
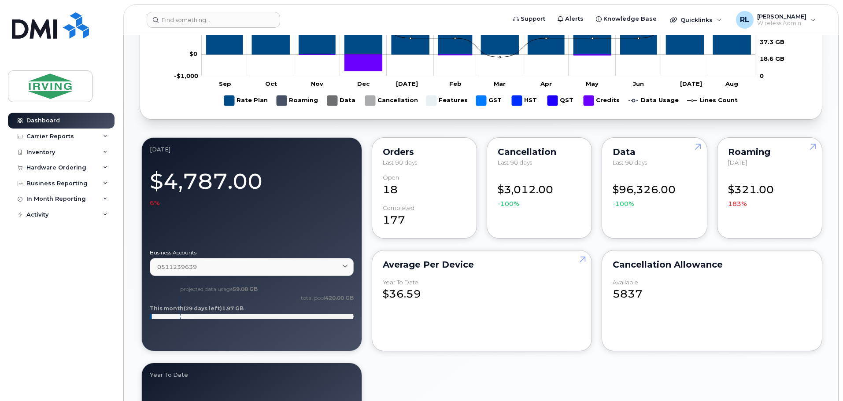
scroll to position [440, 0]
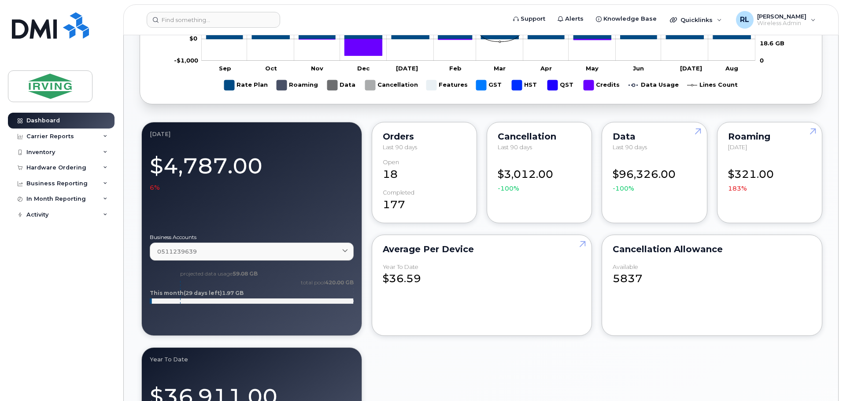
click at [398, 142] on div "Orders Last 90 days Open 18 completed 177" at bounding box center [424, 172] width 105 height 101
click at [390, 172] on div "18" at bounding box center [424, 170] width 83 height 23
click at [75, 168] on div "Hardware Ordering" at bounding box center [56, 167] width 60 height 7
click at [64, 199] on link "Orders" at bounding box center [68, 200] width 91 height 17
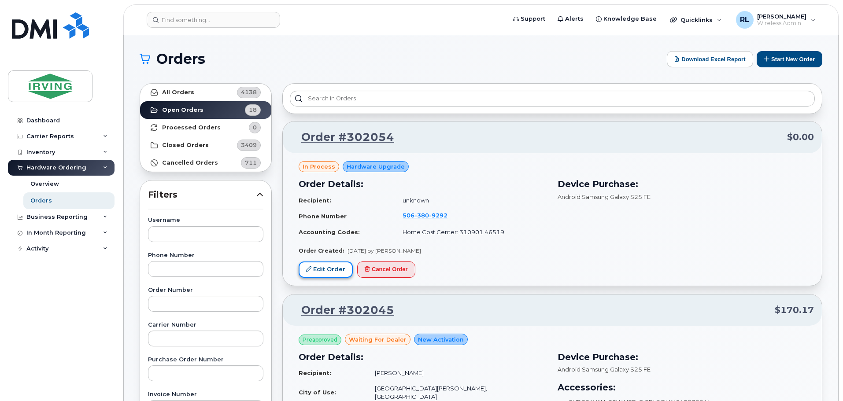
click at [329, 267] on link "Edit Order" at bounding box center [325, 270] width 54 height 16
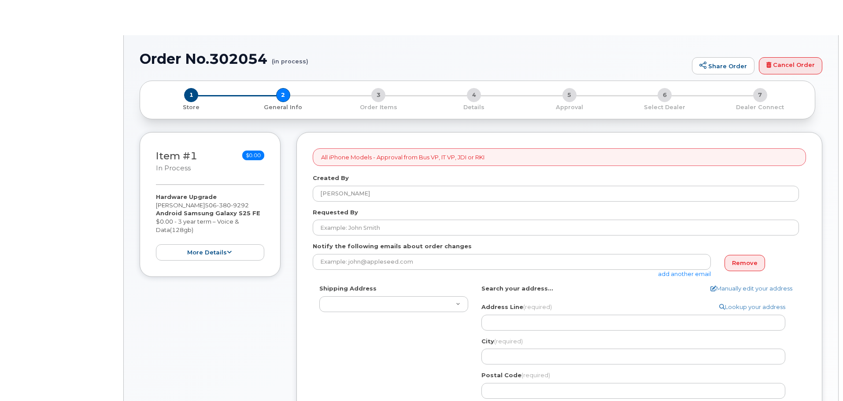
select select
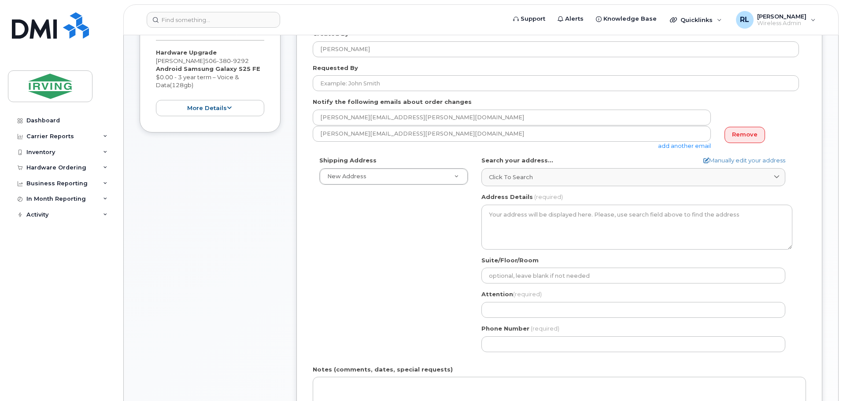
scroll to position [176, 0]
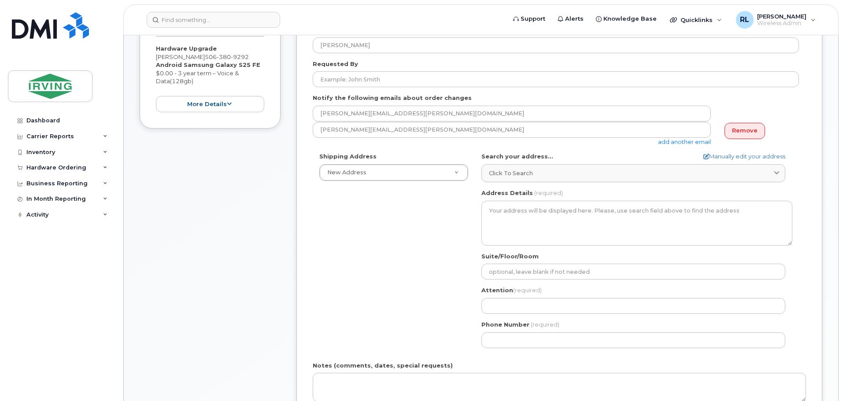
click at [443, 104] on div "Notify the following emails about order changes [PERSON_NAME][EMAIL_ADDRESS][PE…" at bounding box center [559, 120] width 493 height 52
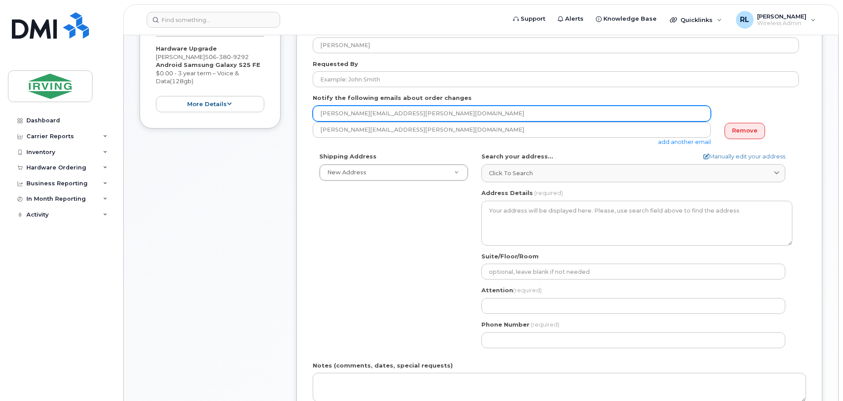
click at [360, 115] on input "[PERSON_NAME][EMAIL_ADDRESS][PERSON_NAME][DOMAIN_NAME]" at bounding box center [512, 114] width 398 height 16
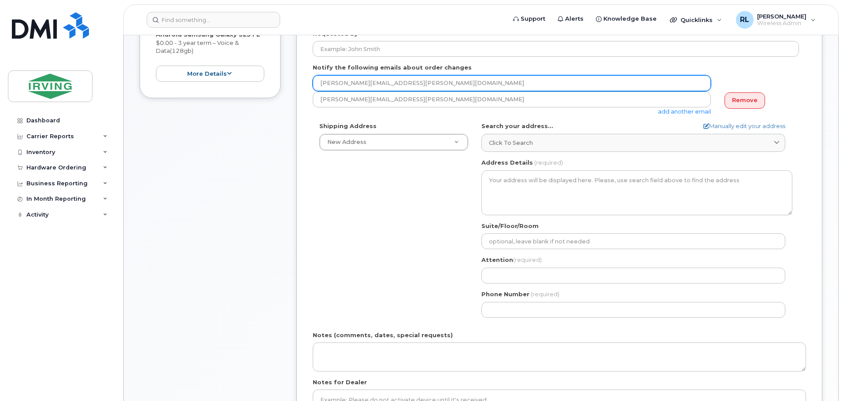
scroll to position [220, 0]
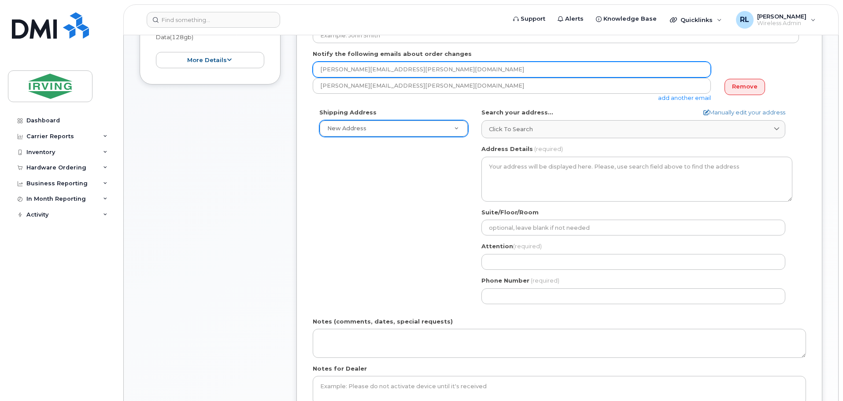
type input "[PERSON_NAME][EMAIL_ADDRESS][PERSON_NAME][DOMAIN_NAME]"
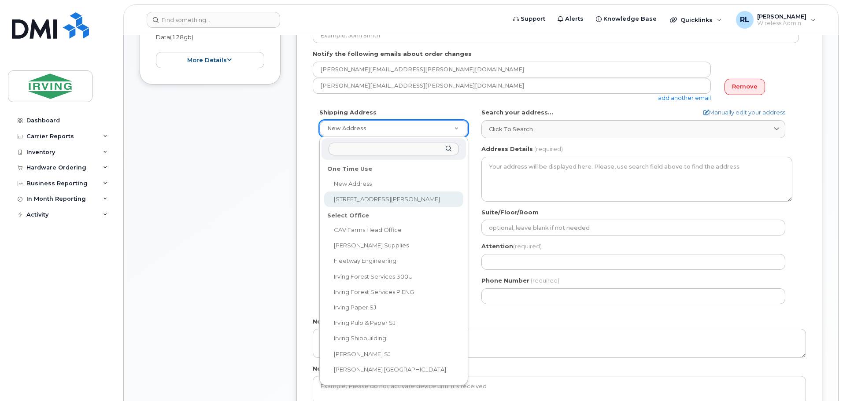
select select "[STREET_ADDRESS][PERSON_NAME]"
type textarea "[STREET_ADDRESS][PERSON_NAME]"
type input "reception"
type input "[PERSON_NAME]"
type input "5068595694"
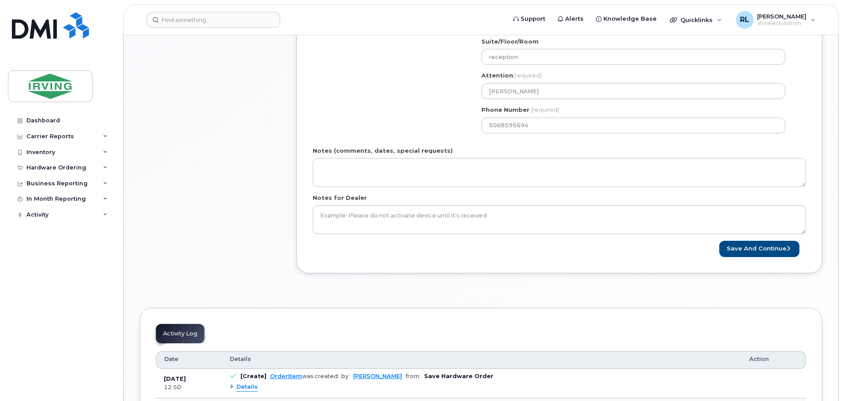
scroll to position [396, 0]
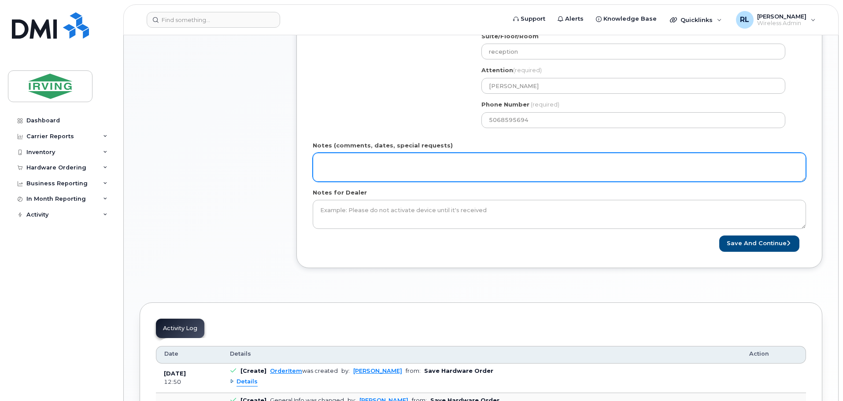
click at [364, 166] on textarea "Notes (comments, dates, special requests)" at bounding box center [559, 167] width 493 height 29
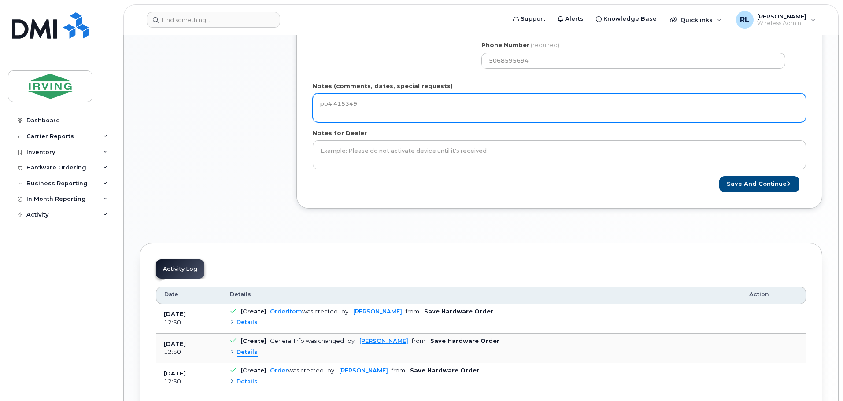
scroll to position [440, 0]
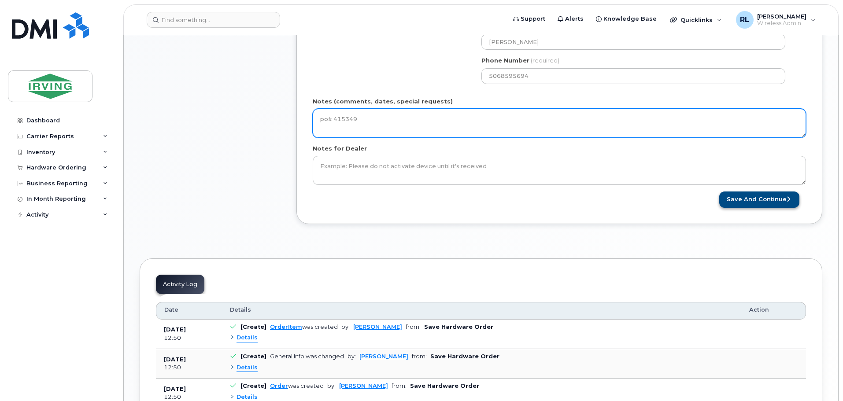
type textarea "po# 415349"
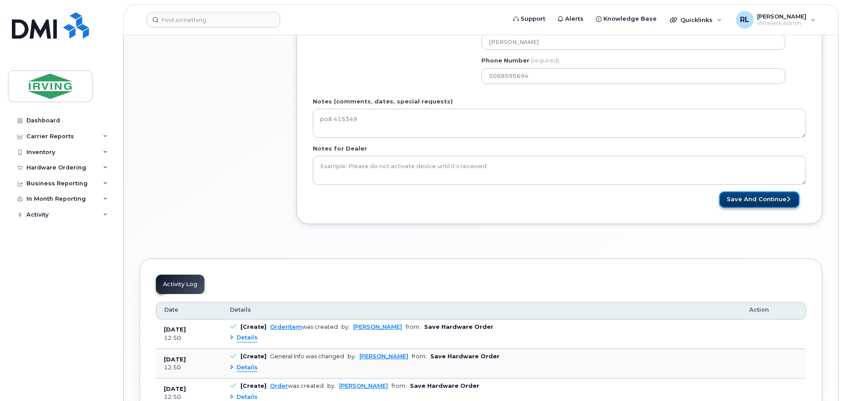
click at [758, 197] on button "Save and Continue" at bounding box center [759, 200] width 80 height 16
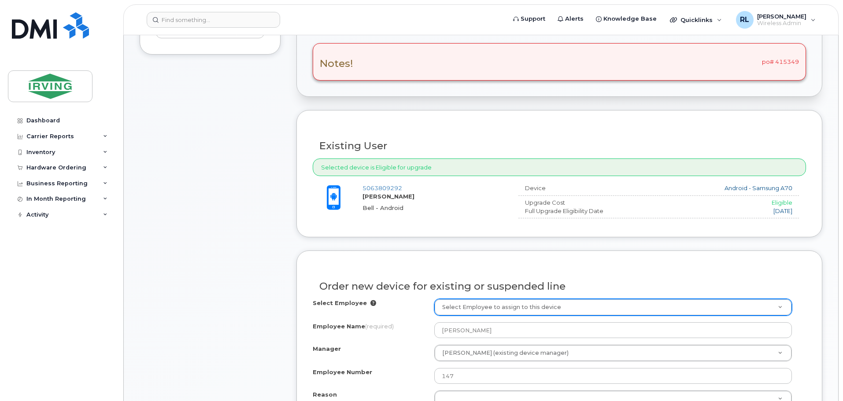
scroll to position [352, 0]
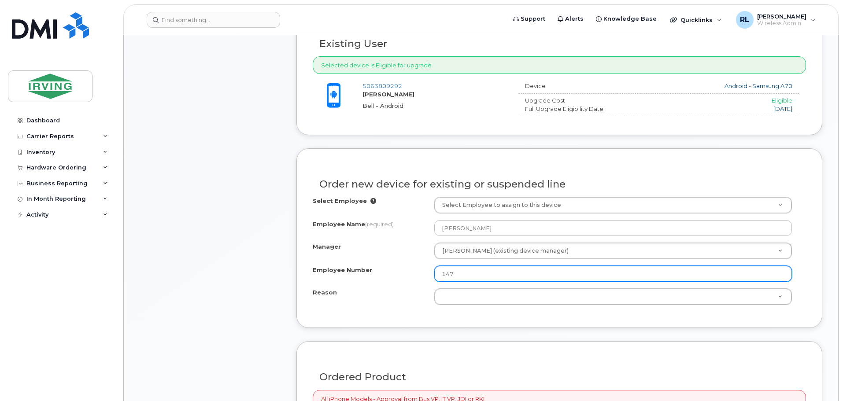
click at [477, 280] on input "147" at bounding box center [612, 274] width 357 height 16
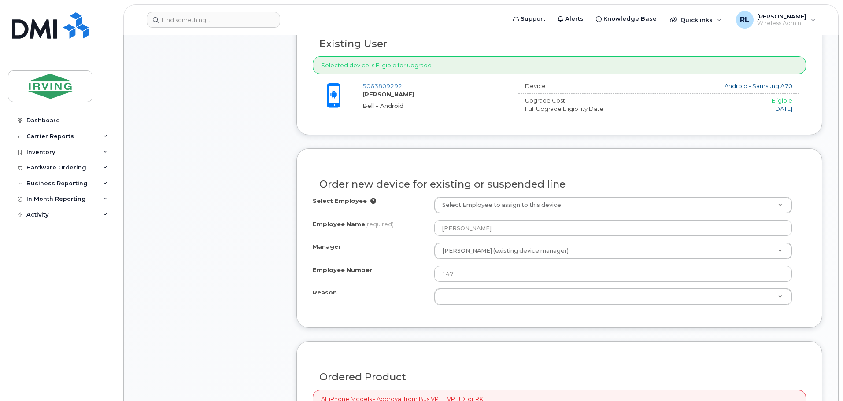
click at [387, 298] on div "Reason" at bounding box center [374, 294] width 122 height 12
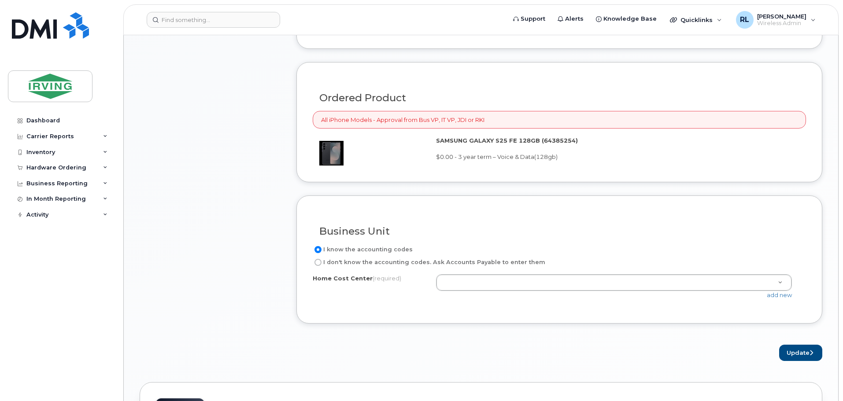
scroll to position [616, 0]
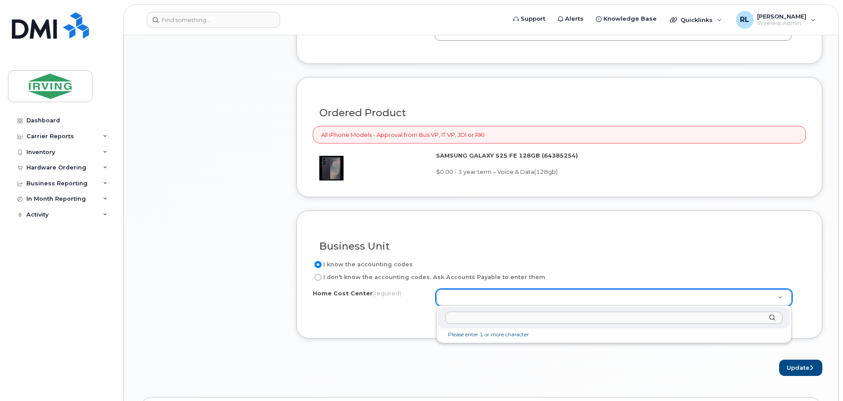
paste input "310901.46519"
type input "310901.46519"
paste input "310901.46519"
type input "310901.46519"
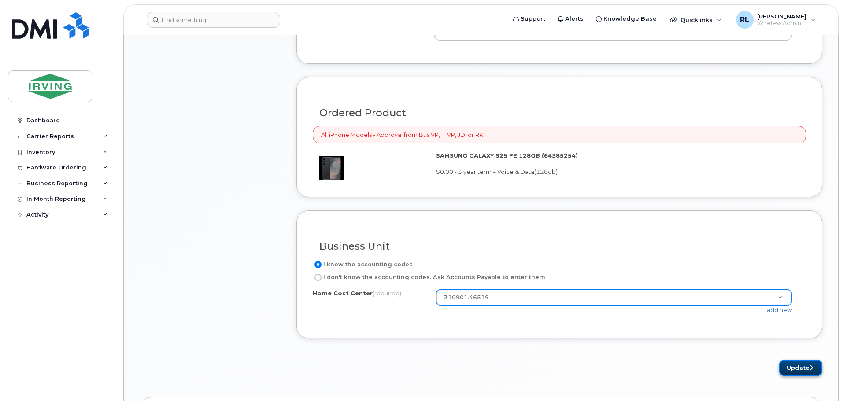
click at [791, 366] on button "Update" at bounding box center [800, 368] width 43 height 16
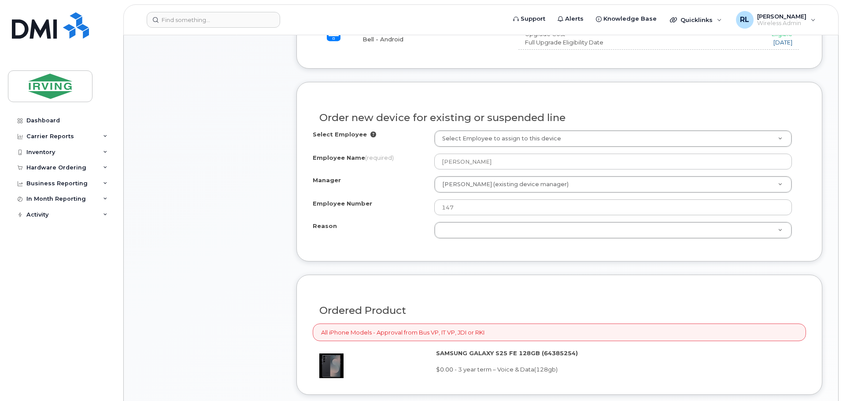
scroll to position [440, 0]
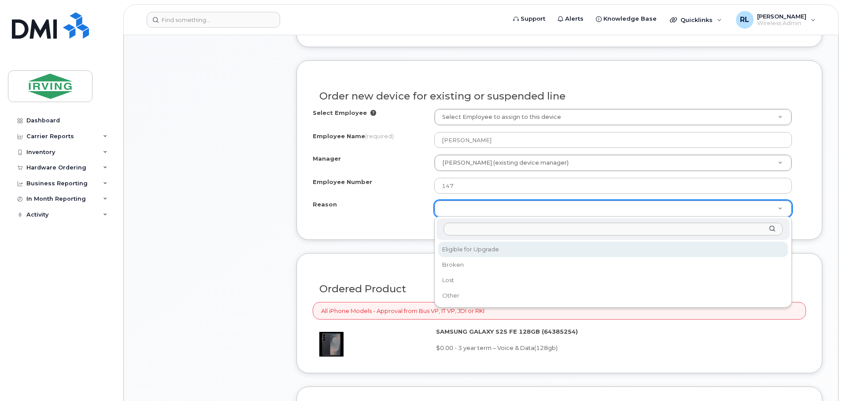
select select "eligible_for_upgrade"
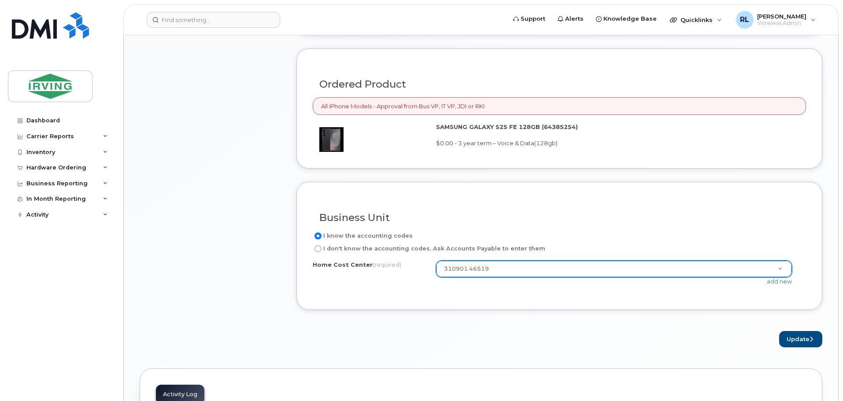
scroll to position [660, 0]
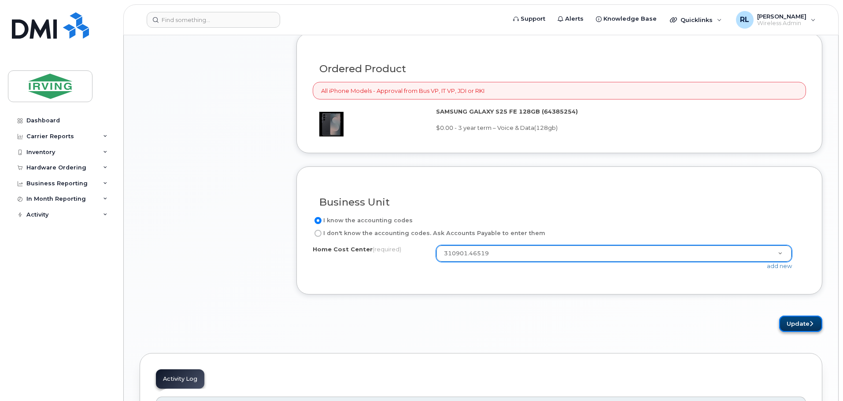
click at [804, 328] on button "Update" at bounding box center [800, 324] width 43 height 16
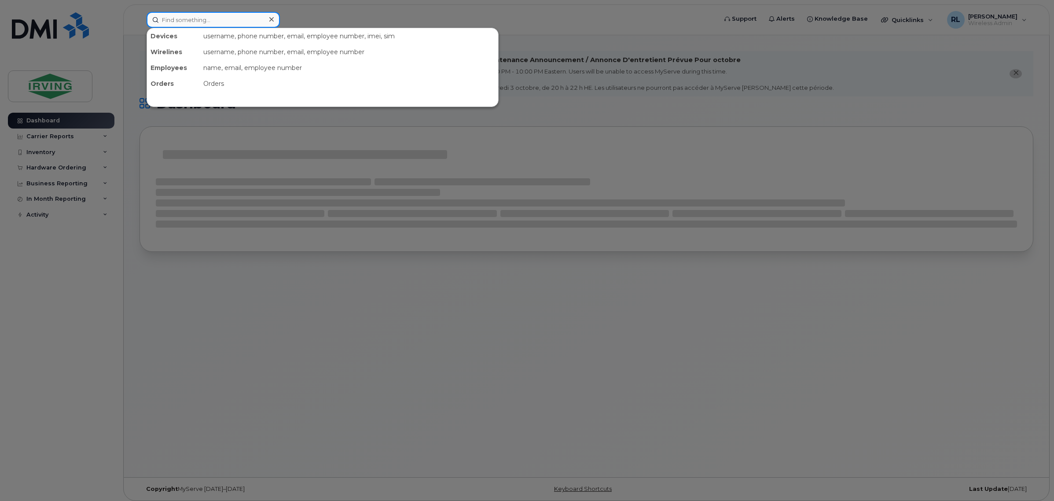
click at [214, 18] on input at bounding box center [213, 20] width 133 height 16
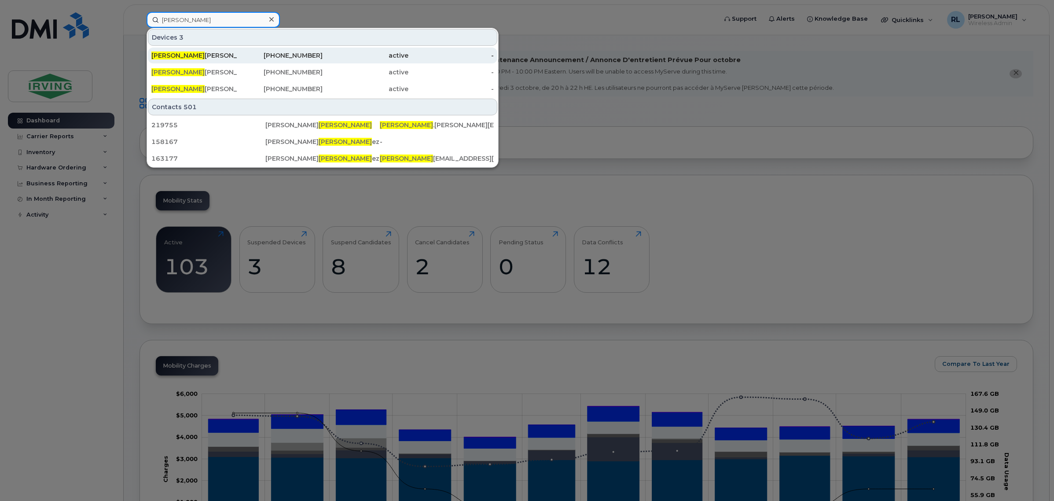
type input "martin"
click at [221, 55] on div "Martin Richard" at bounding box center [194, 55] width 86 height 9
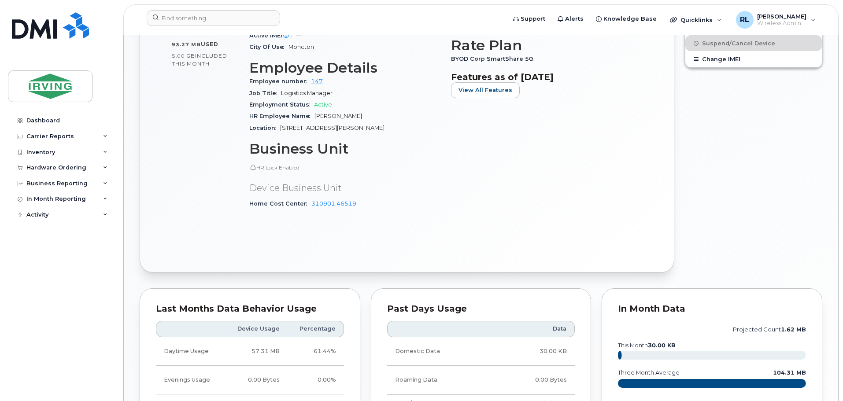
scroll to position [396, 0]
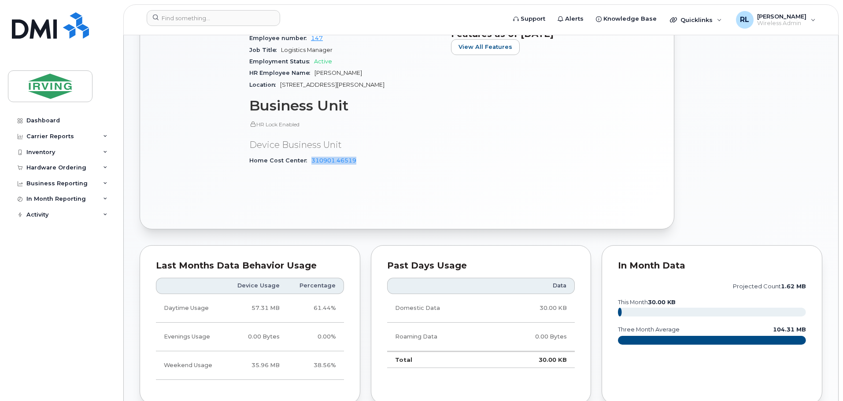
drag, startPoint x: 354, startPoint y: 152, endPoint x: 308, endPoint y: 153, distance: 46.2
click at [308, 155] on div "Home Cost Center 310901.46519" at bounding box center [344, 160] width 191 height 11
copy link "310901.46519"
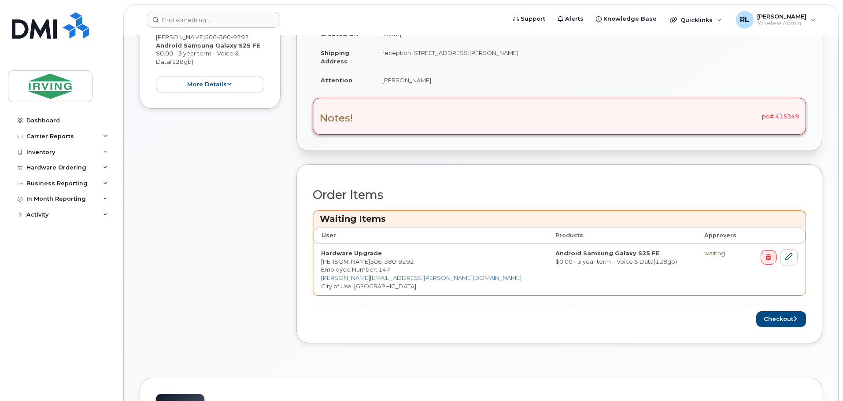
scroll to position [220, 0]
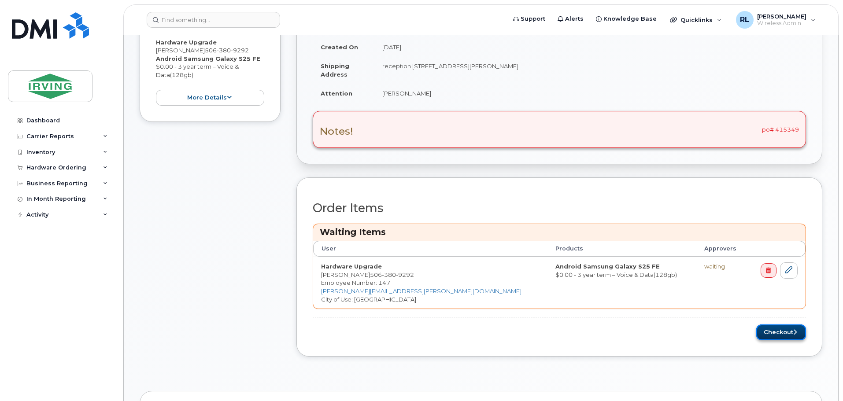
click at [777, 330] on button "Checkout" at bounding box center [781, 332] width 50 height 16
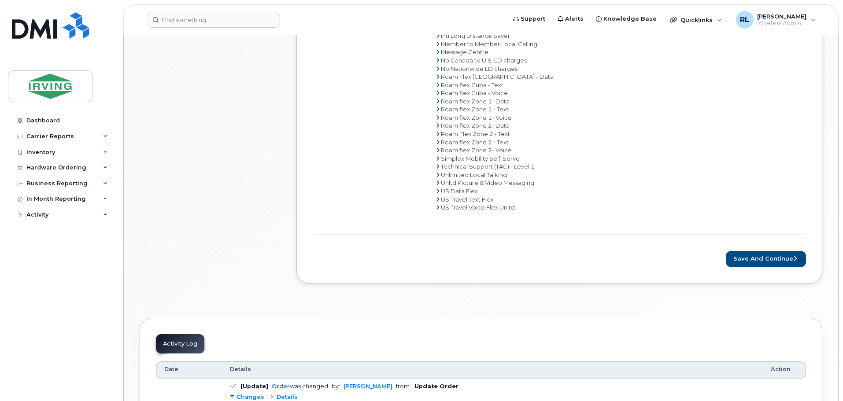
scroll to position [528, 0]
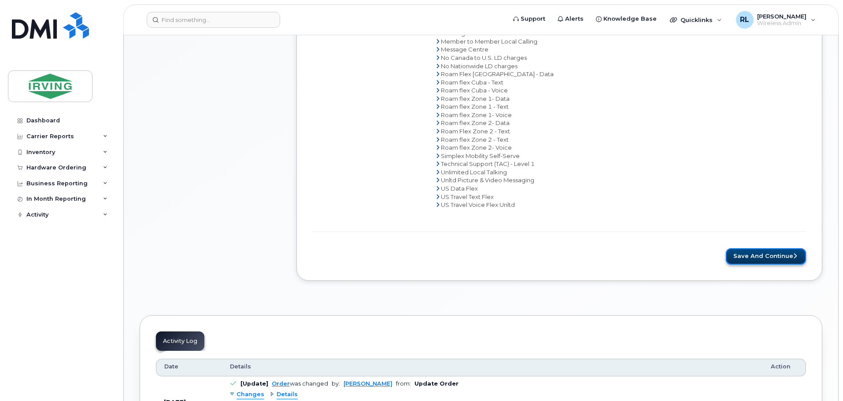
click at [771, 262] on button "Save and Continue" at bounding box center [766, 256] width 80 height 16
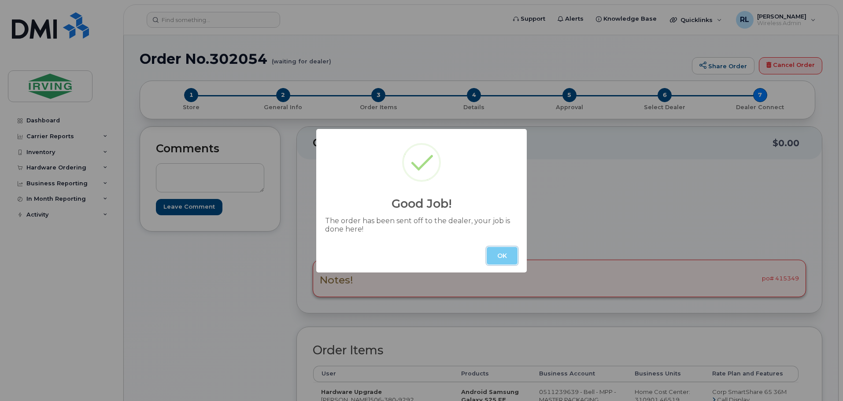
click at [500, 256] on button "OK" at bounding box center [501, 256] width 31 height 18
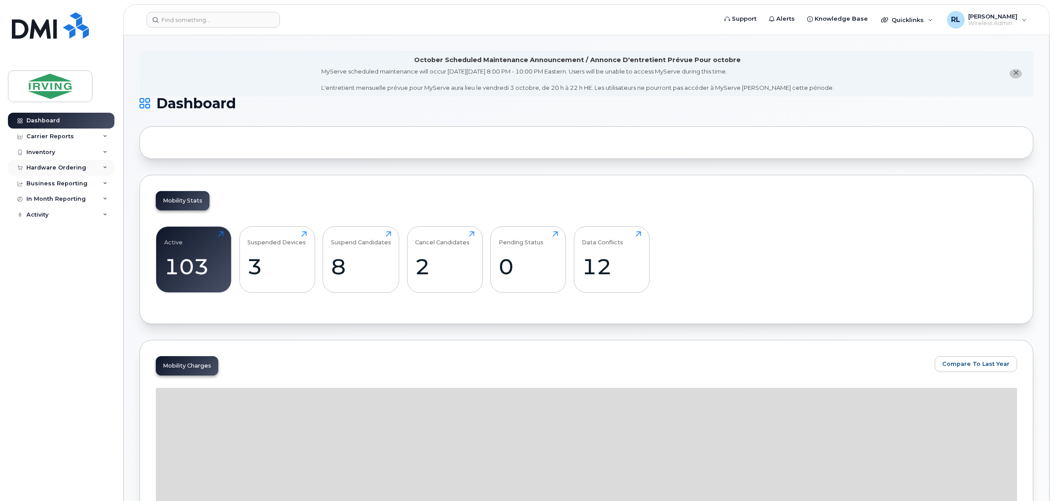
click at [90, 168] on div "Hardware Ordering" at bounding box center [61, 168] width 107 height 16
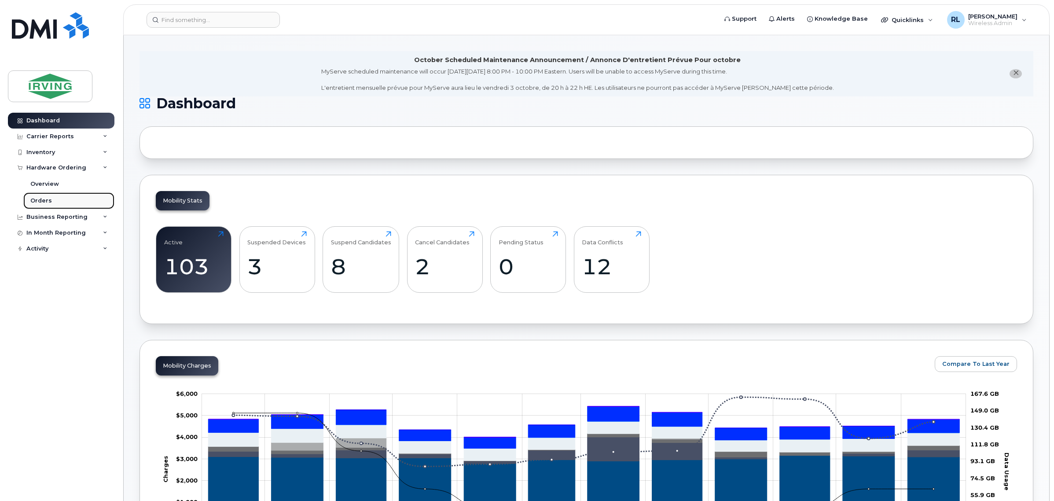
click at [41, 197] on div "Orders" at bounding box center [41, 201] width 22 height 8
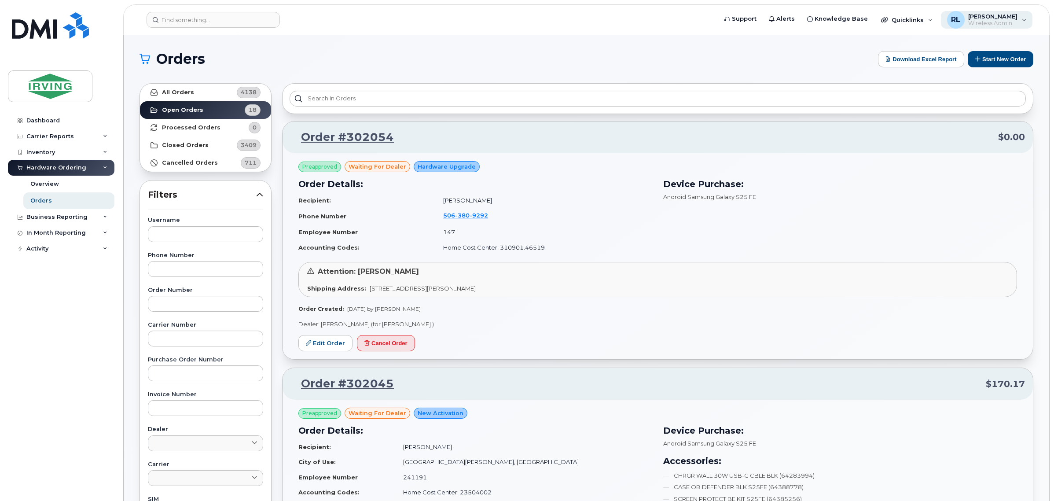
click at [988, 21] on span "Wireless Admin" at bounding box center [993, 23] width 49 height 7
click at [789, 53] on h1 "Orders" at bounding box center [507, 59] width 734 height 14
click at [51, 111] on div "Dashboard Carrier Reports Monthly Billing Roaming Reports Suspended Devices Sus…" at bounding box center [59, 250] width 119 height 501
click at [49, 117] on div "Dashboard" at bounding box center [42, 120] width 33 height 7
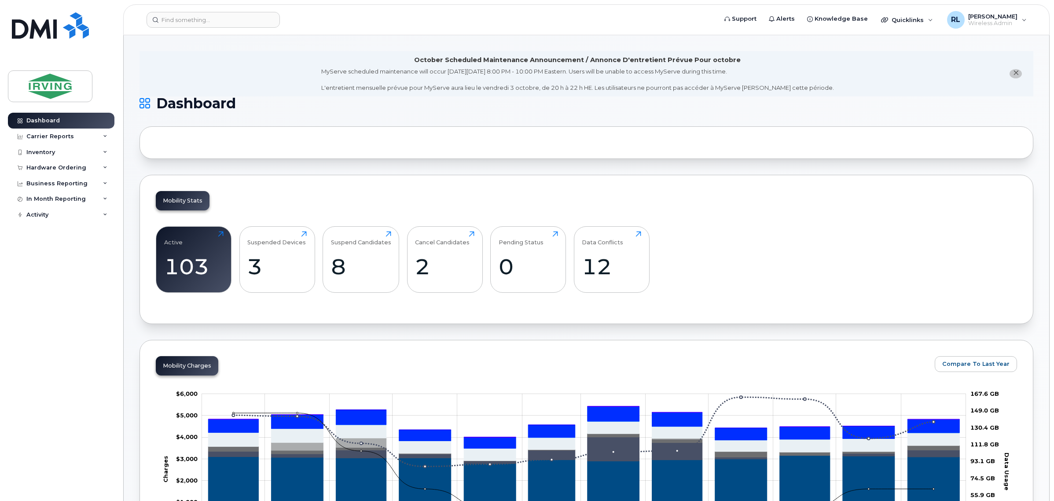
click at [1015, 70] on icon "close notification" at bounding box center [1016, 73] width 6 height 6
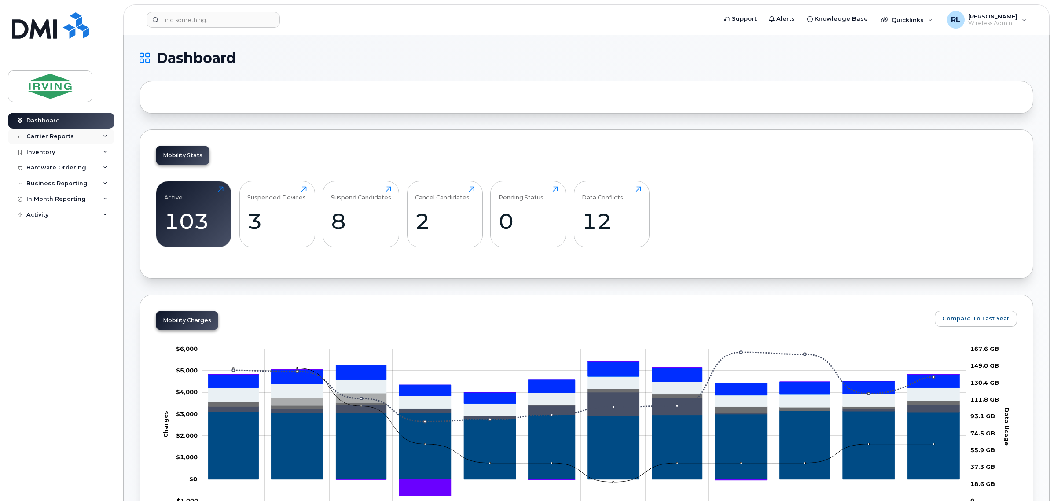
click at [53, 137] on div "Carrier Reports" at bounding box center [50, 136] width 48 height 7
click at [58, 165] on div "Hardware Ordering" at bounding box center [56, 167] width 60 height 7
click at [59, 183] on link "Overview" at bounding box center [68, 184] width 91 height 17
